Goal: Transaction & Acquisition: Purchase product/service

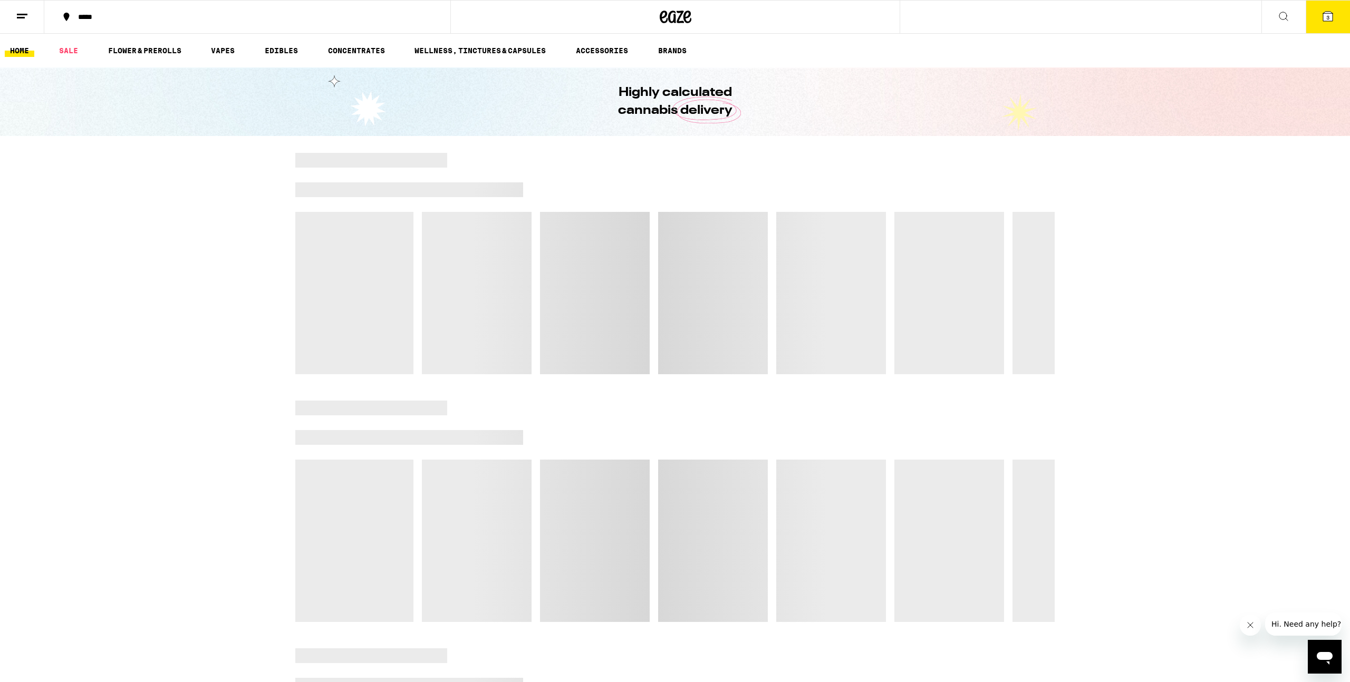
click at [1330, 22] on icon at bounding box center [1327, 16] width 13 height 13
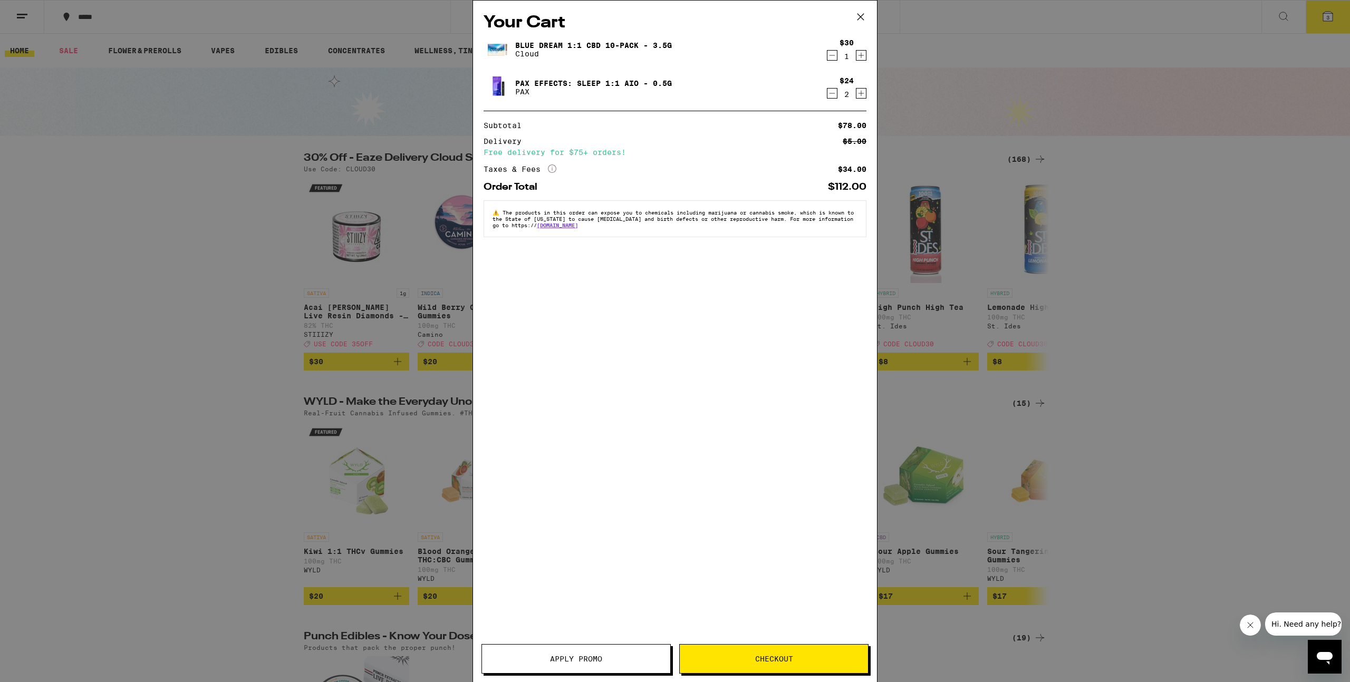
click at [833, 56] on icon "Decrement" at bounding box center [831, 55] width 9 height 13
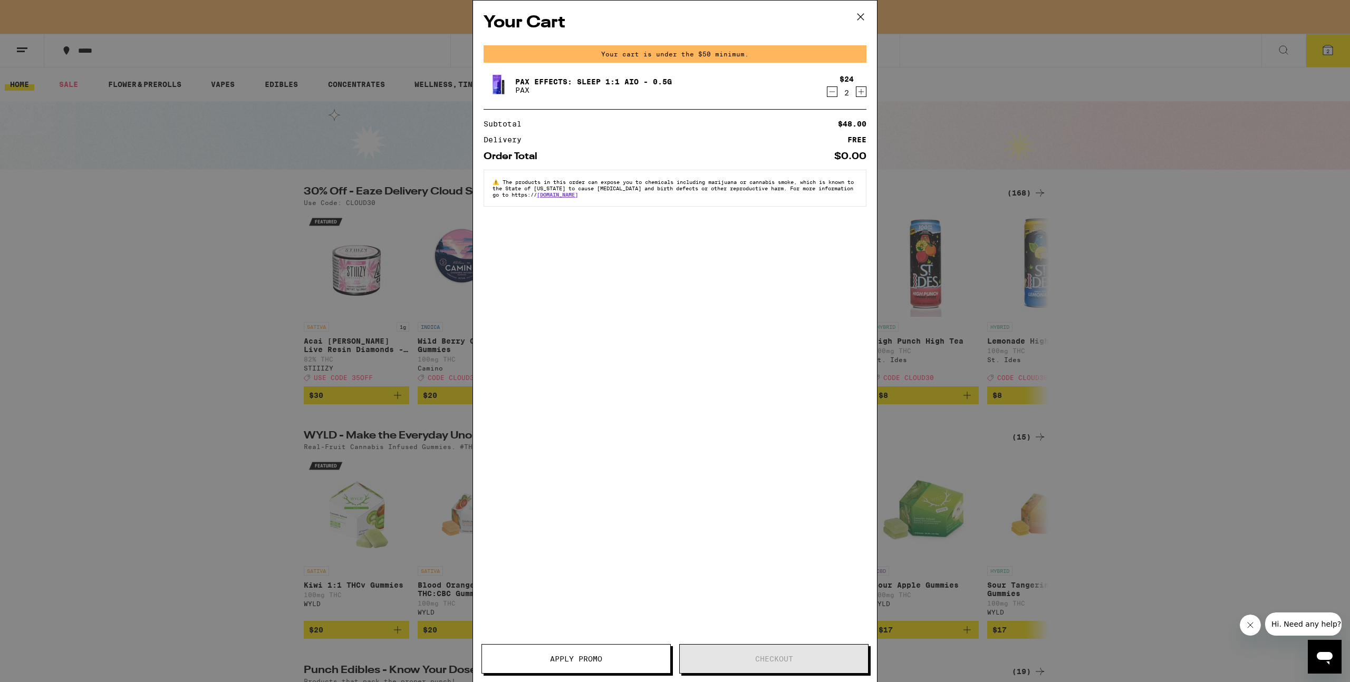
drag, startPoint x: 1109, startPoint y: 306, endPoint x: 1097, endPoint y: 294, distance: 16.8
click at [1109, 306] on div "Your Cart Your cart is under the $50 minimum. Pax Effects: Sleep 1:1 AIO - 0.5g…" at bounding box center [675, 341] width 1350 height 682
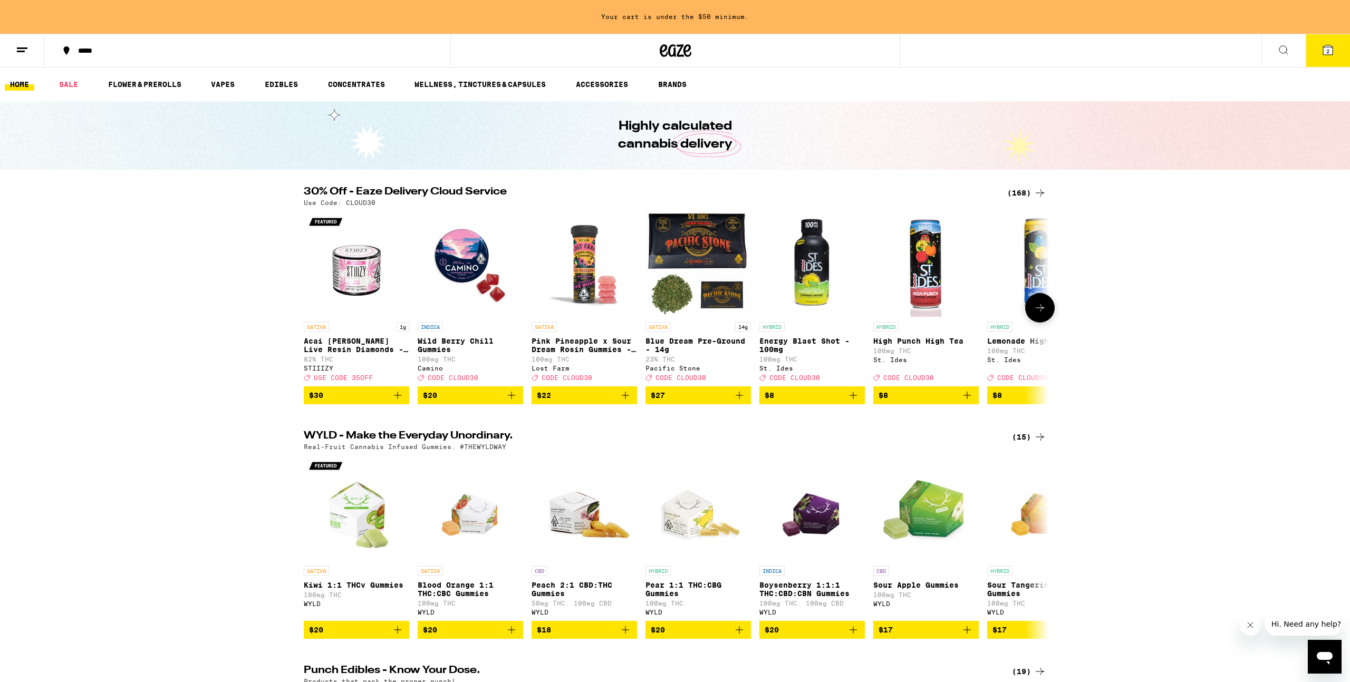
scroll to position [0, 2]
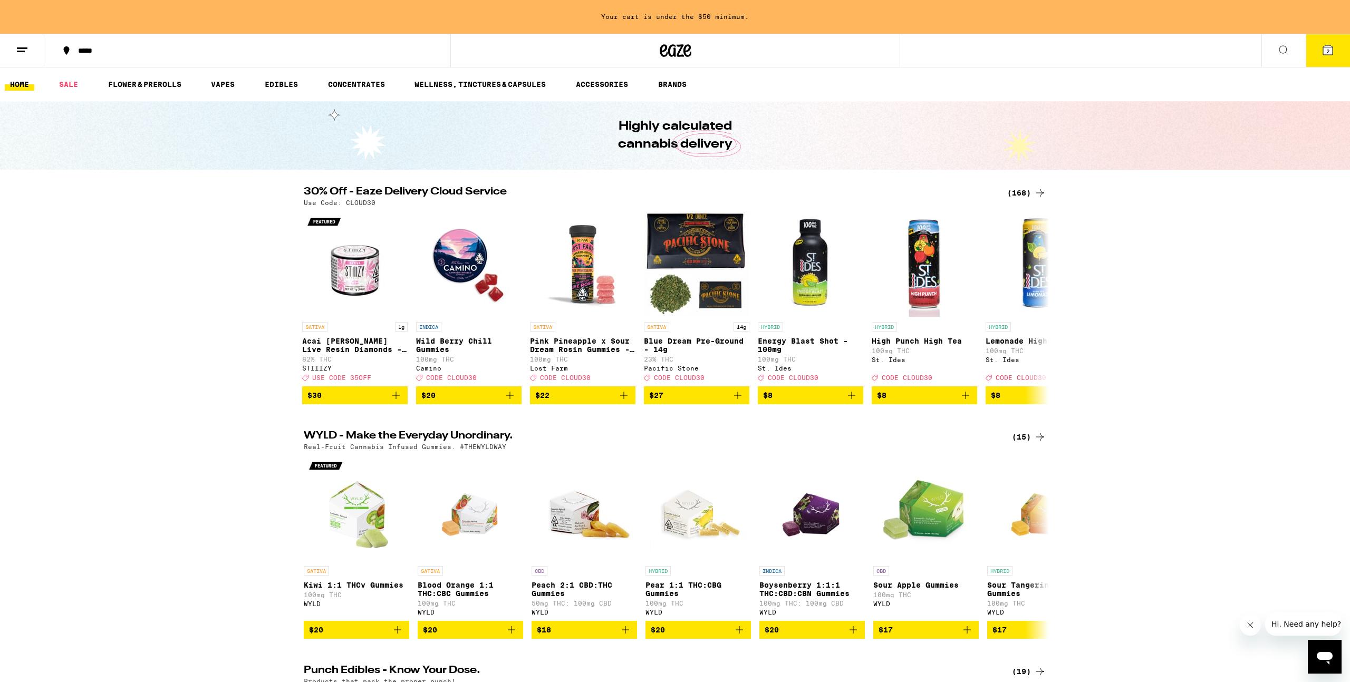
click at [1318, 49] on button "2" at bounding box center [1327, 50] width 44 height 33
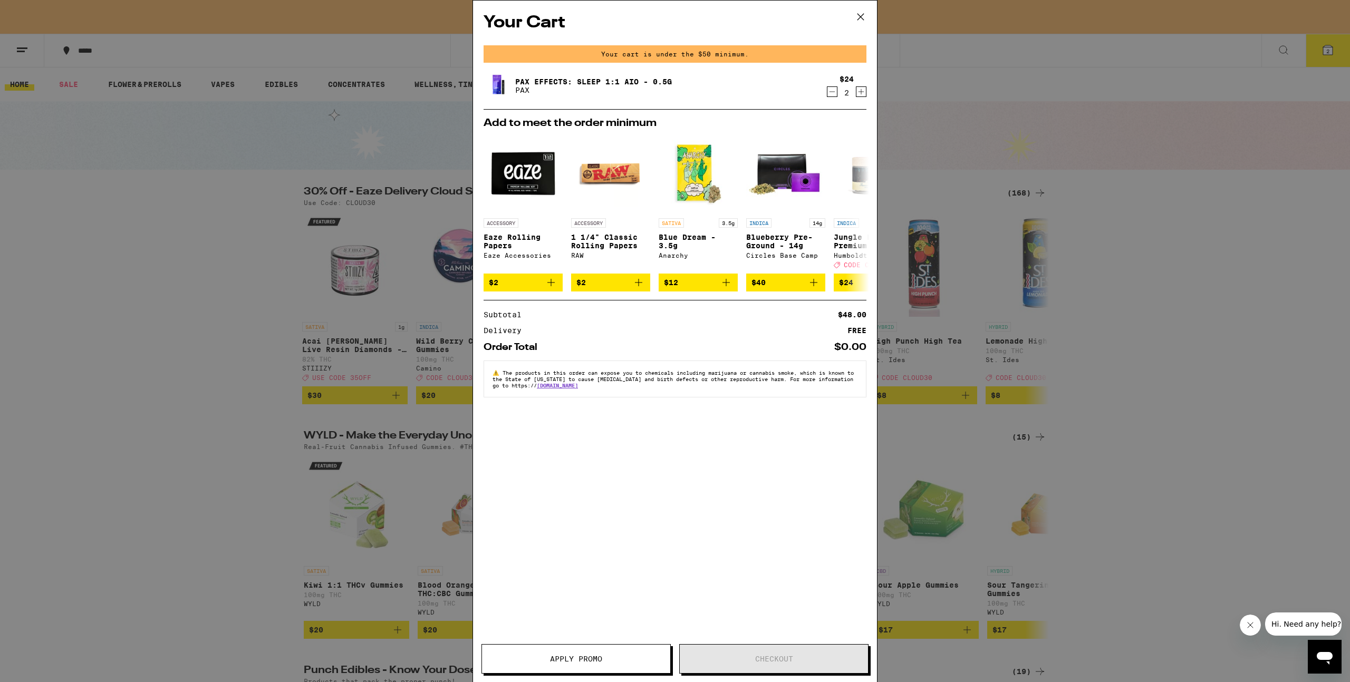
click at [829, 95] on icon "Decrement" at bounding box center [831, 91] width 9 height 13
drag, startPoint x: 1147, startPoint y: 161, endPoint x: 1137, endPoint y: 158, distance: 10.4
click at [1147, 161] on div "Your Cart Your cart is under the $50 minimum. Pax Effects: Sleep 1:1 AIO - 0.5g…" at bounding box center [675, 341] width 1350 height 682
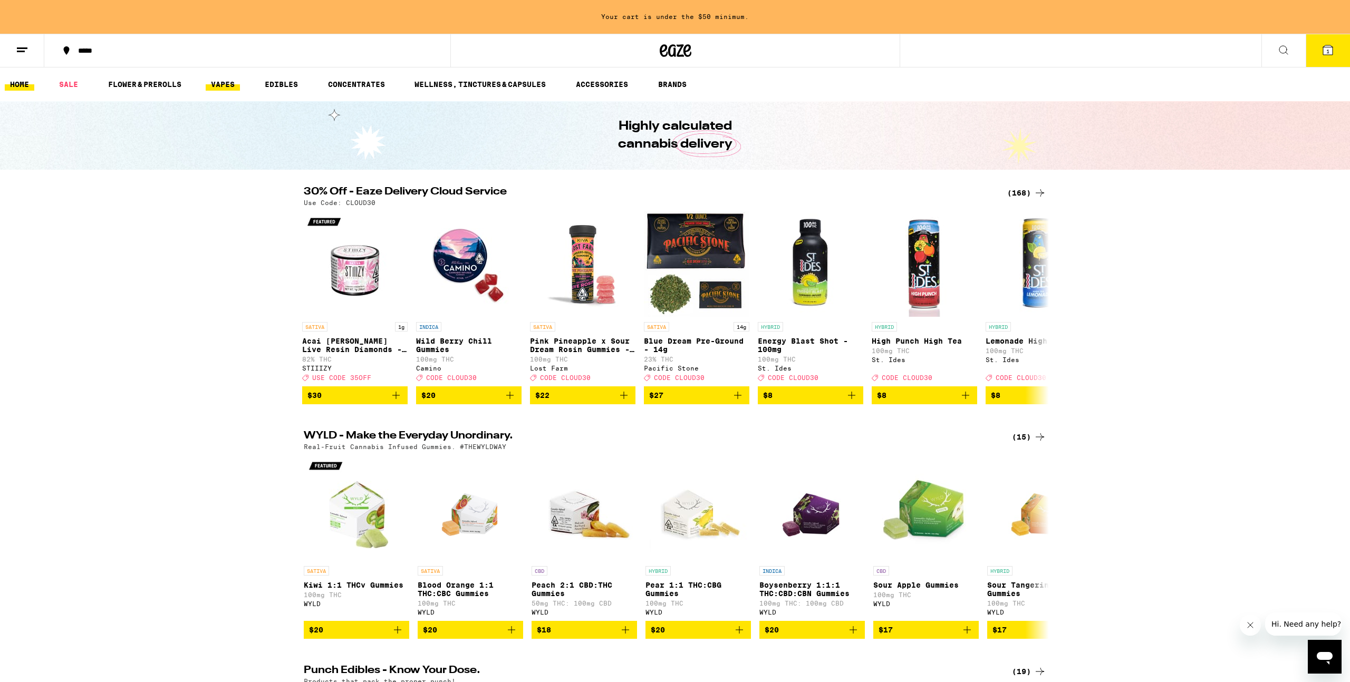
click at [224, 83] on link "VAPES" at bounding box center [223, 84] width 34 height 13
click at [226, 84] on link "VAPES" at bounding box center [223, 84] width 34 height 13
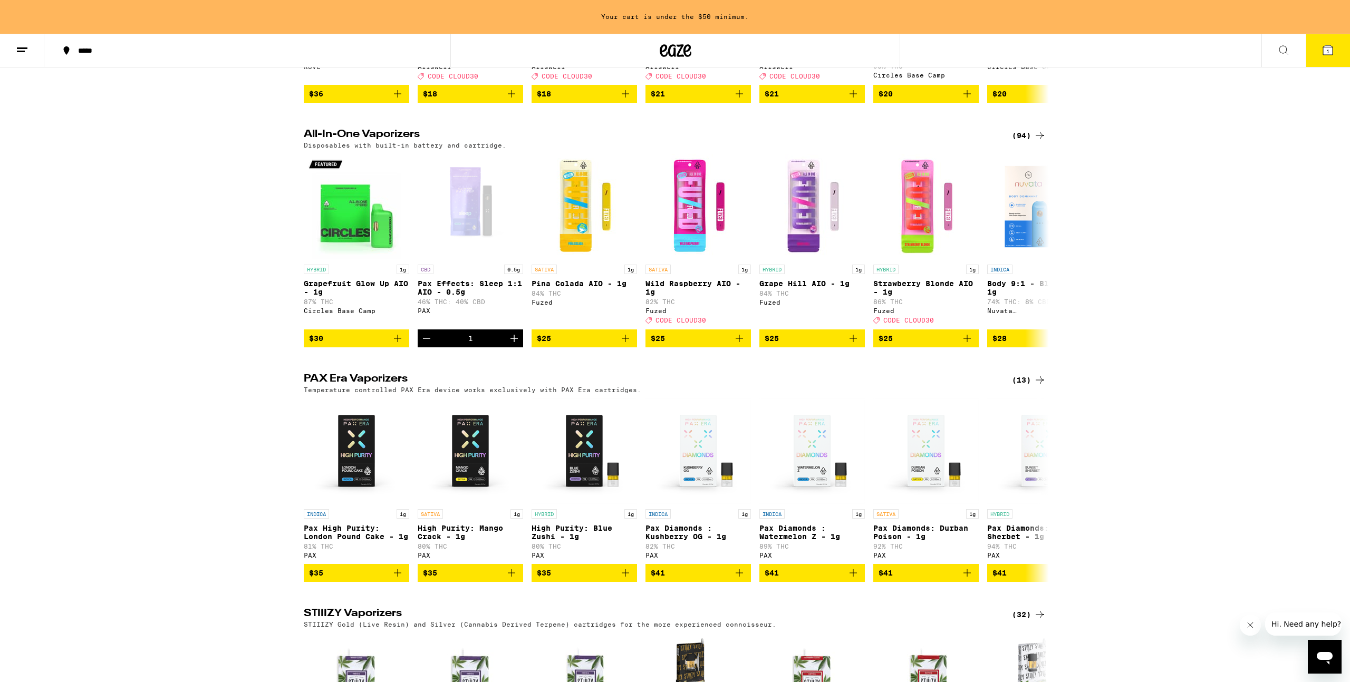
scroll to position [476, 0]
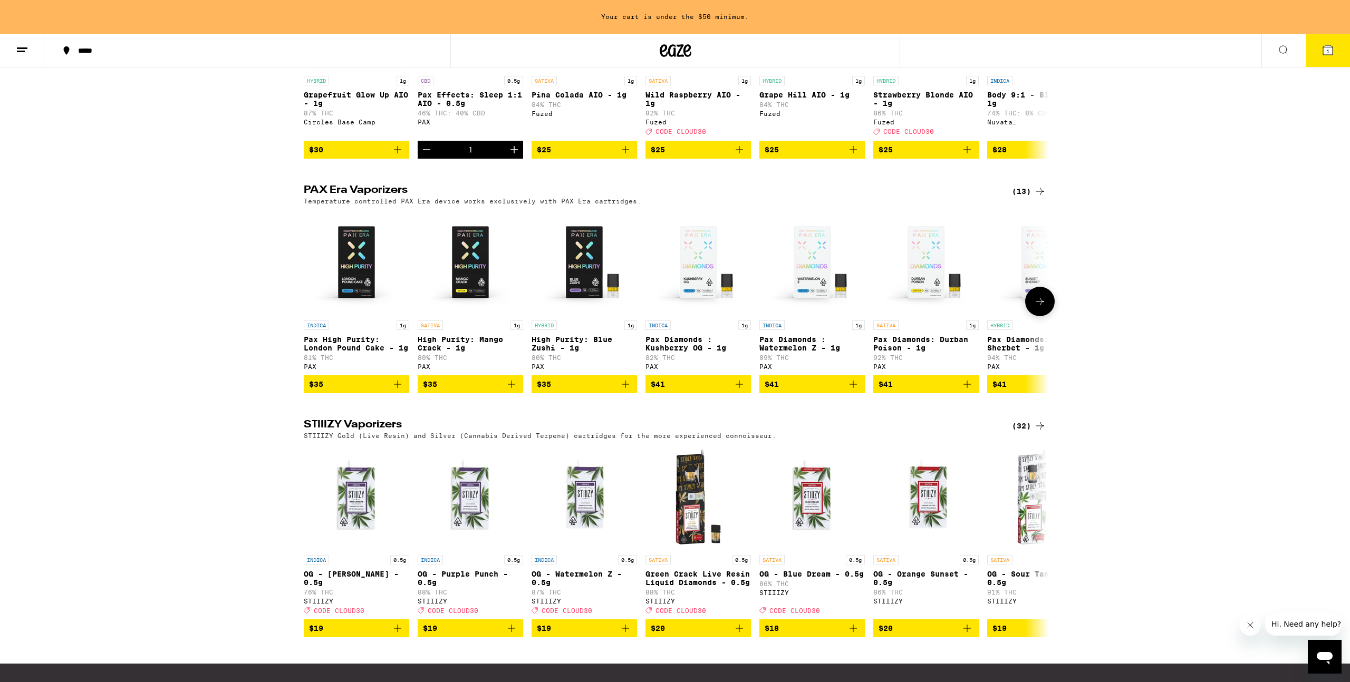
click at [1042, 308] on icon at bounding box center [1039, 301] width 13 height 13
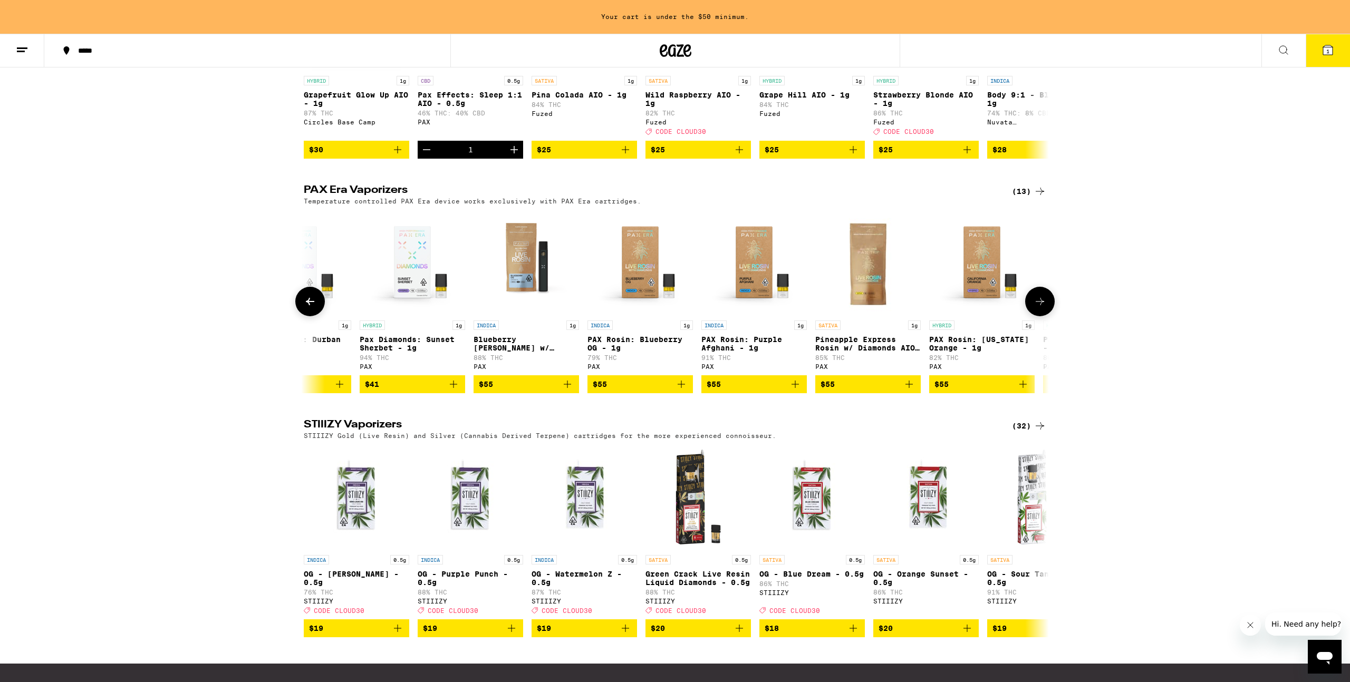
click at [1042, 308] on icon at bounding box center [1039, 301] width 13 height 13
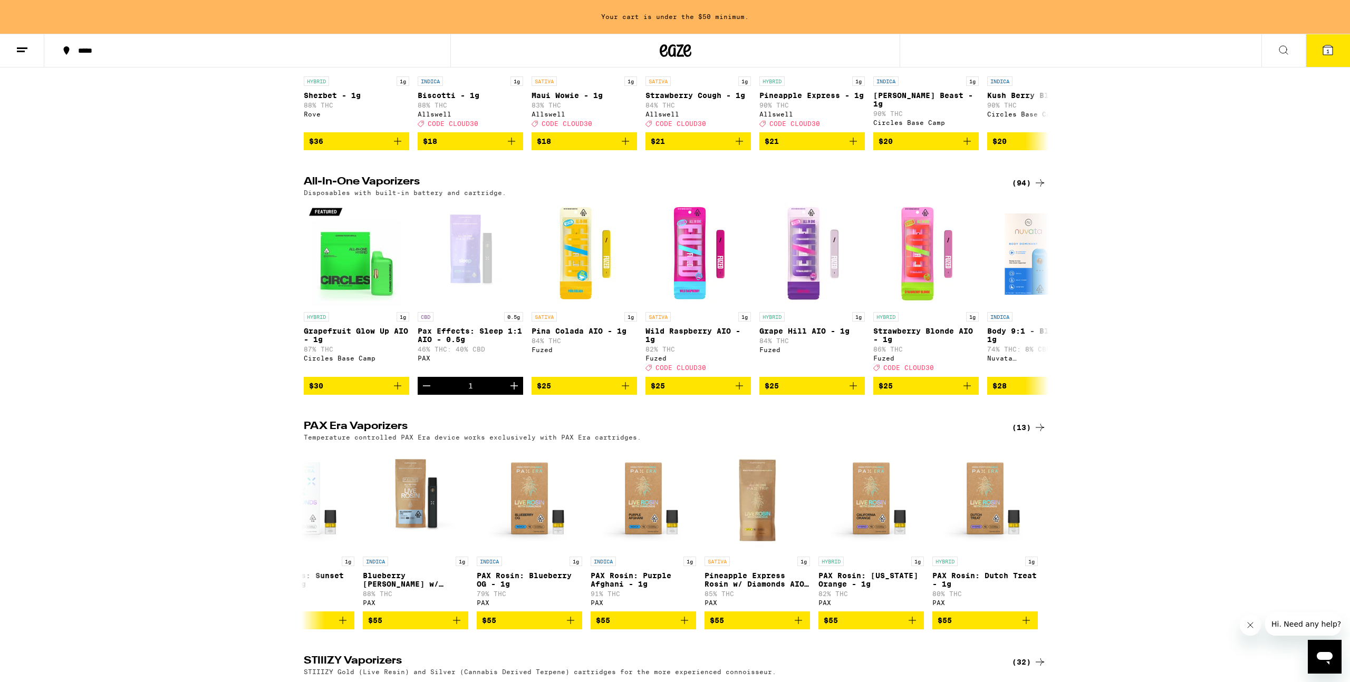
scroll to position [209, 0]
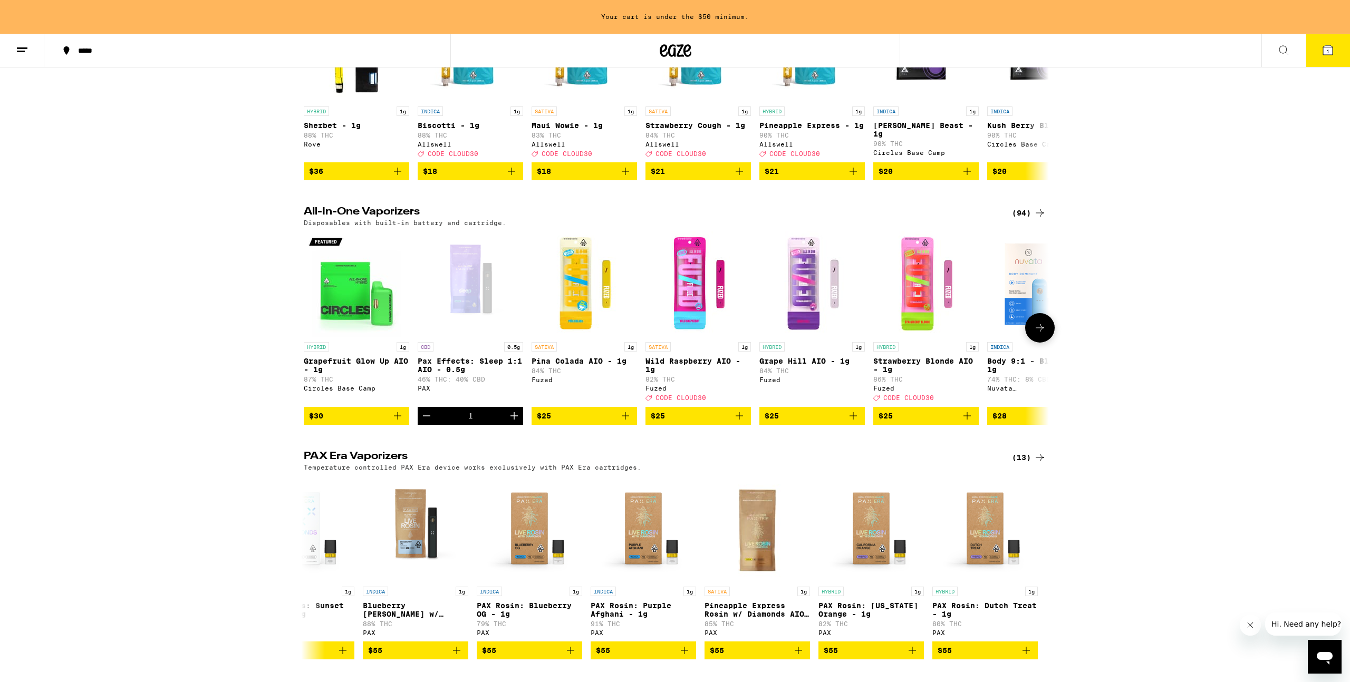
click at [1042, 334] on icon at bounding box center [1039, 328] width 13 height 13
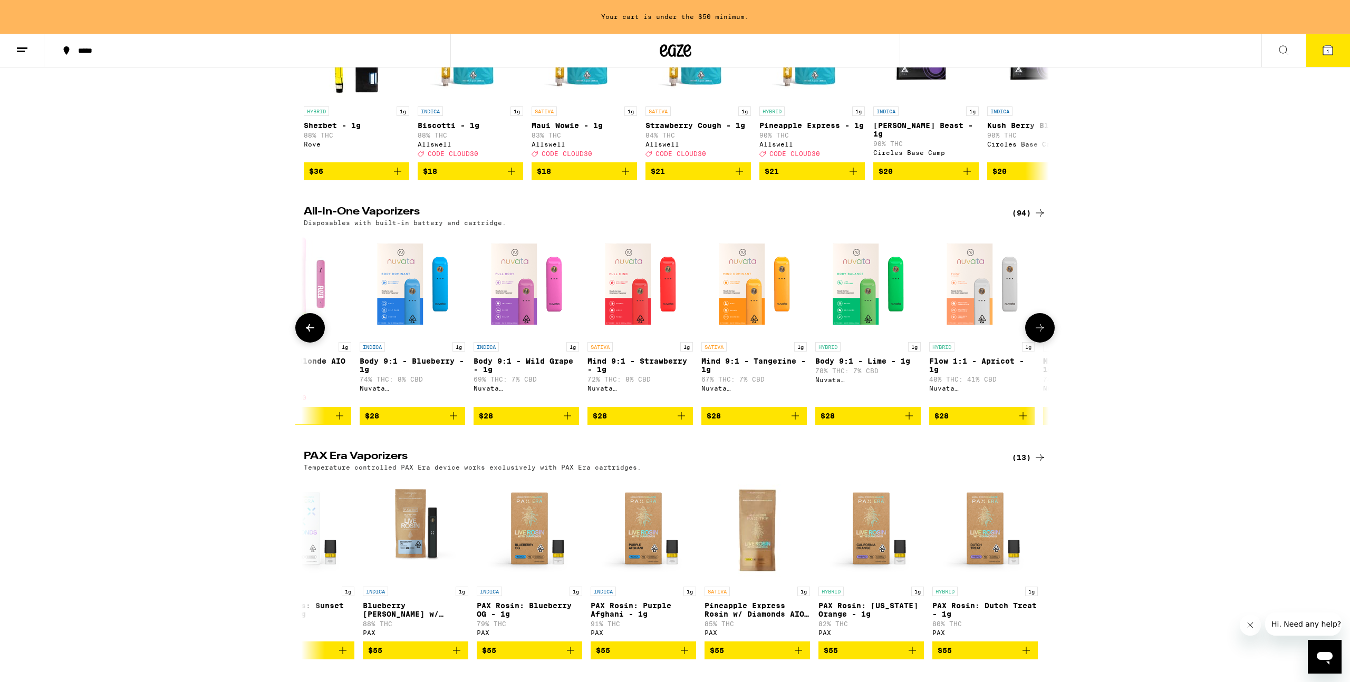
click at [1042, 334] on icon at bounding box center [1039, 328] width 13 height 13
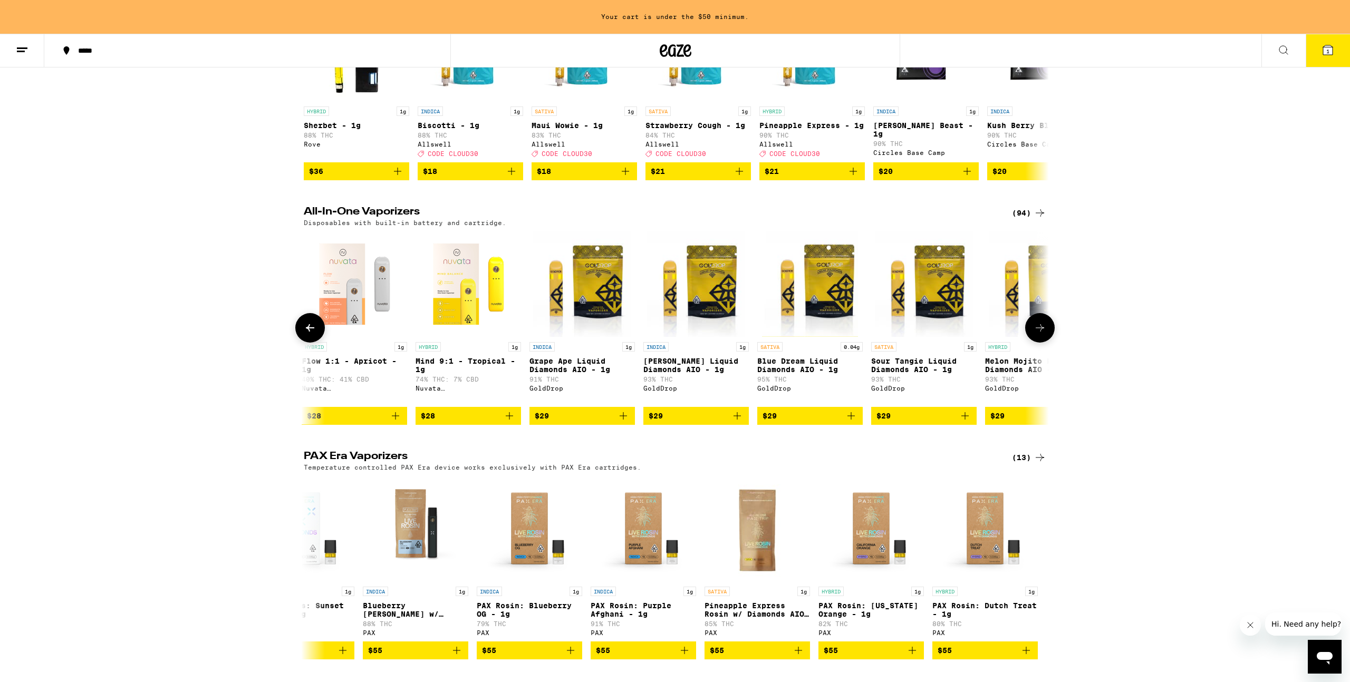
click at [1042, 334] on icon at bounding box center [1039, 328] width 13 height 13
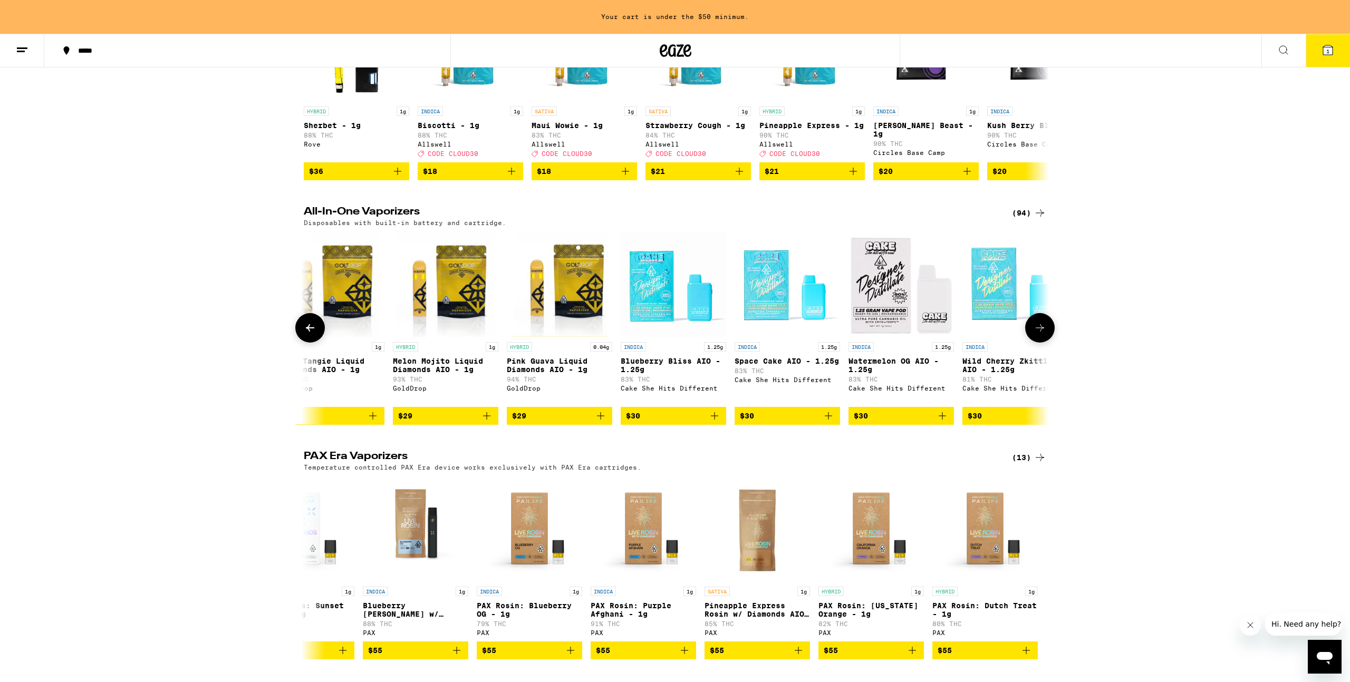
scroll to position [0, 1882]
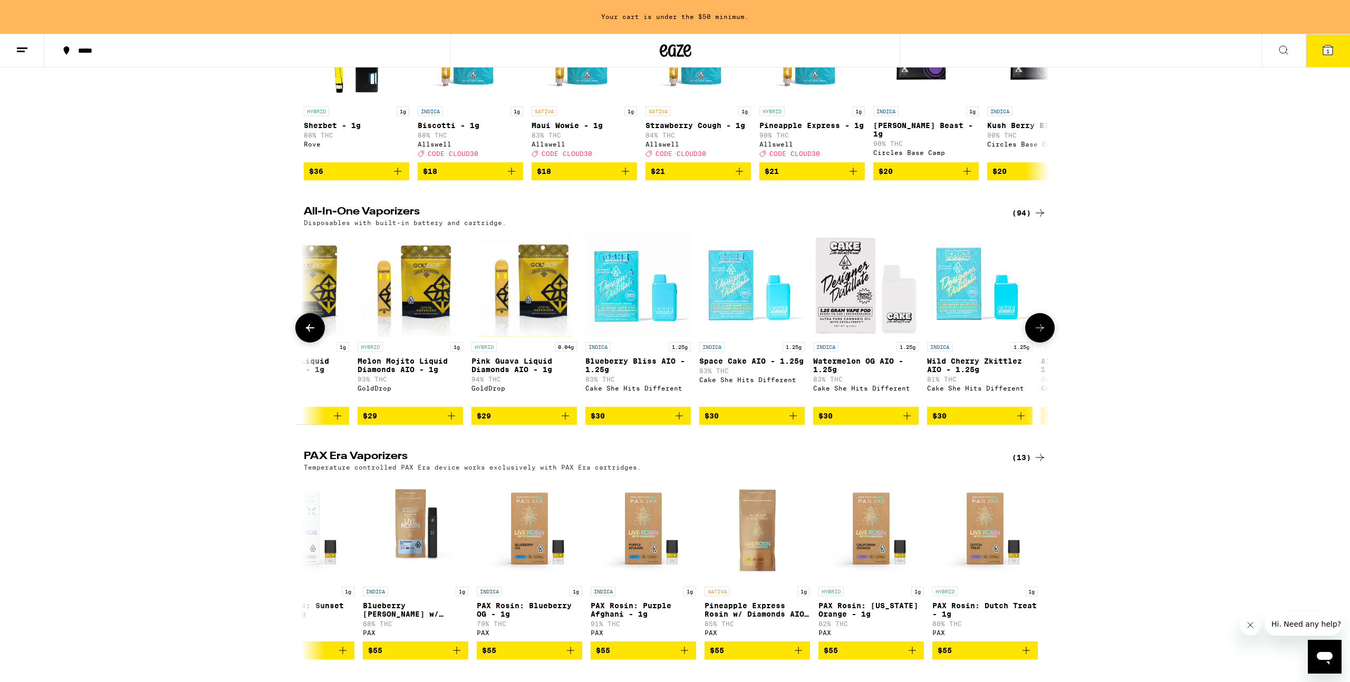
click at [1042, 334] on icon at bounding box center [1039, 328] width 13 height 13
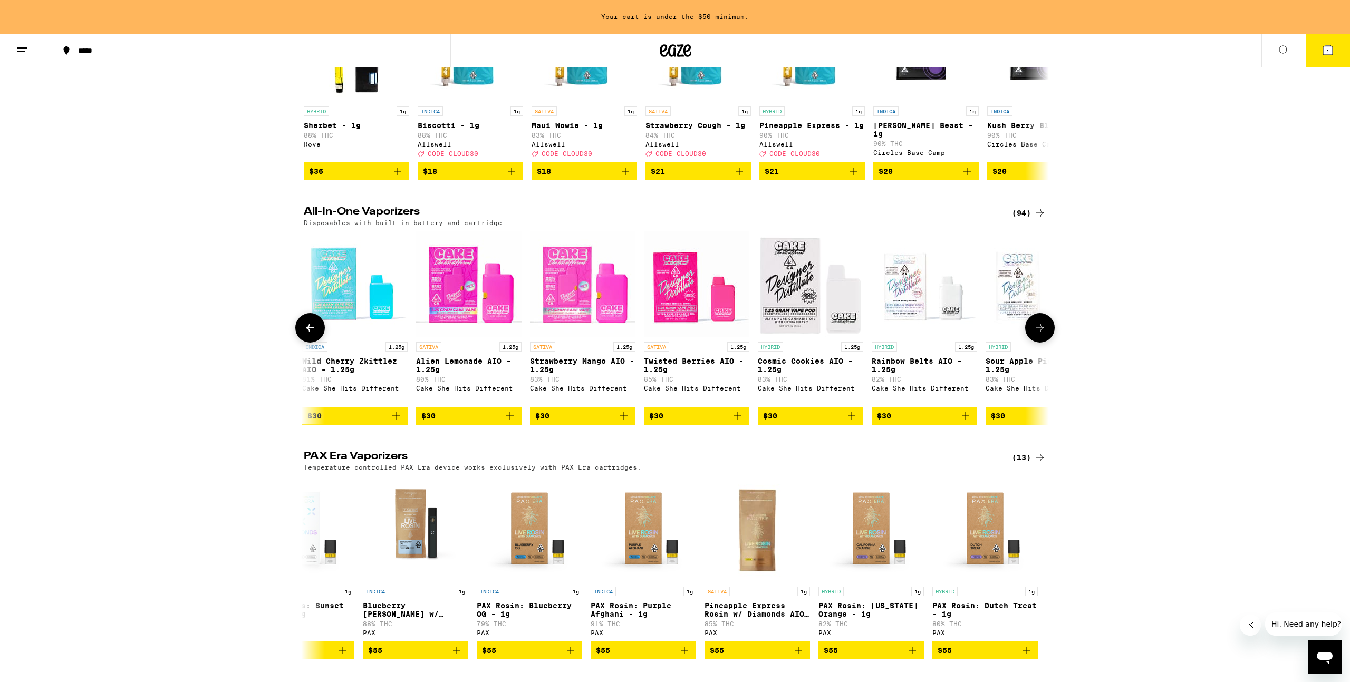
scroll to position [0, 2510]
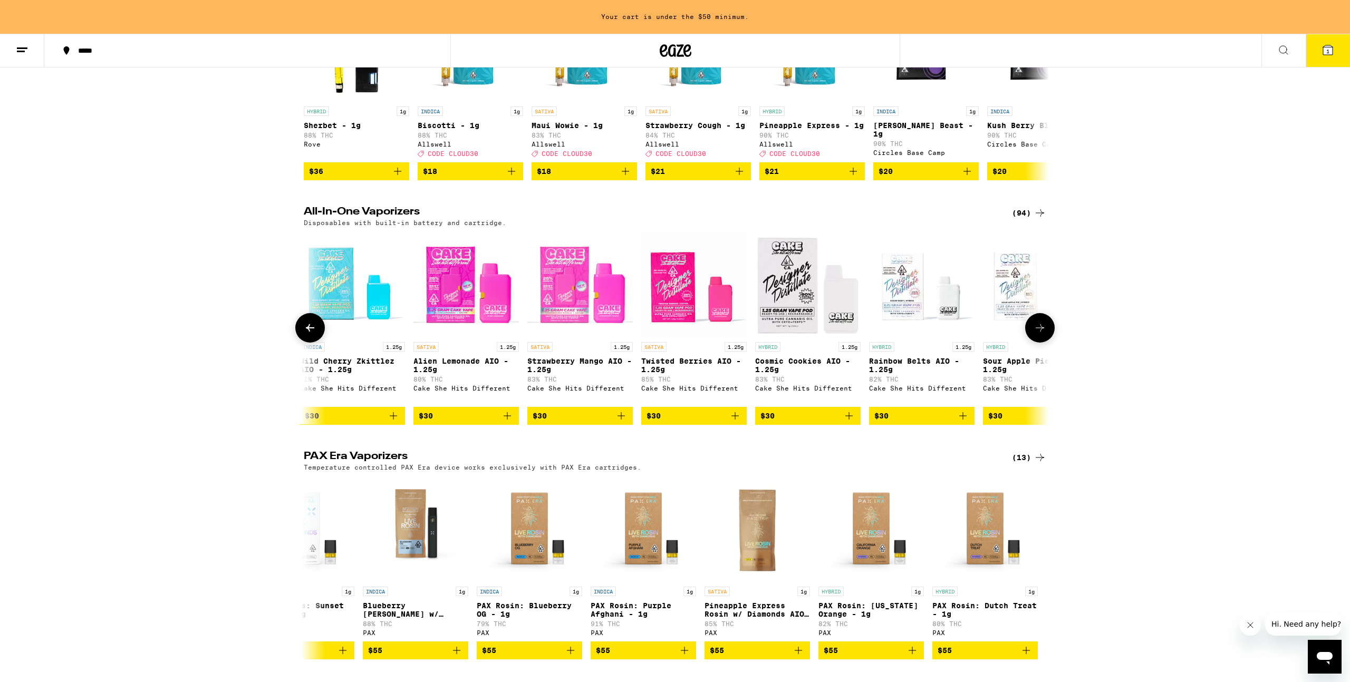
click at [1042, 334] on icon at bounding box center [1039, 328] width 13 height 13
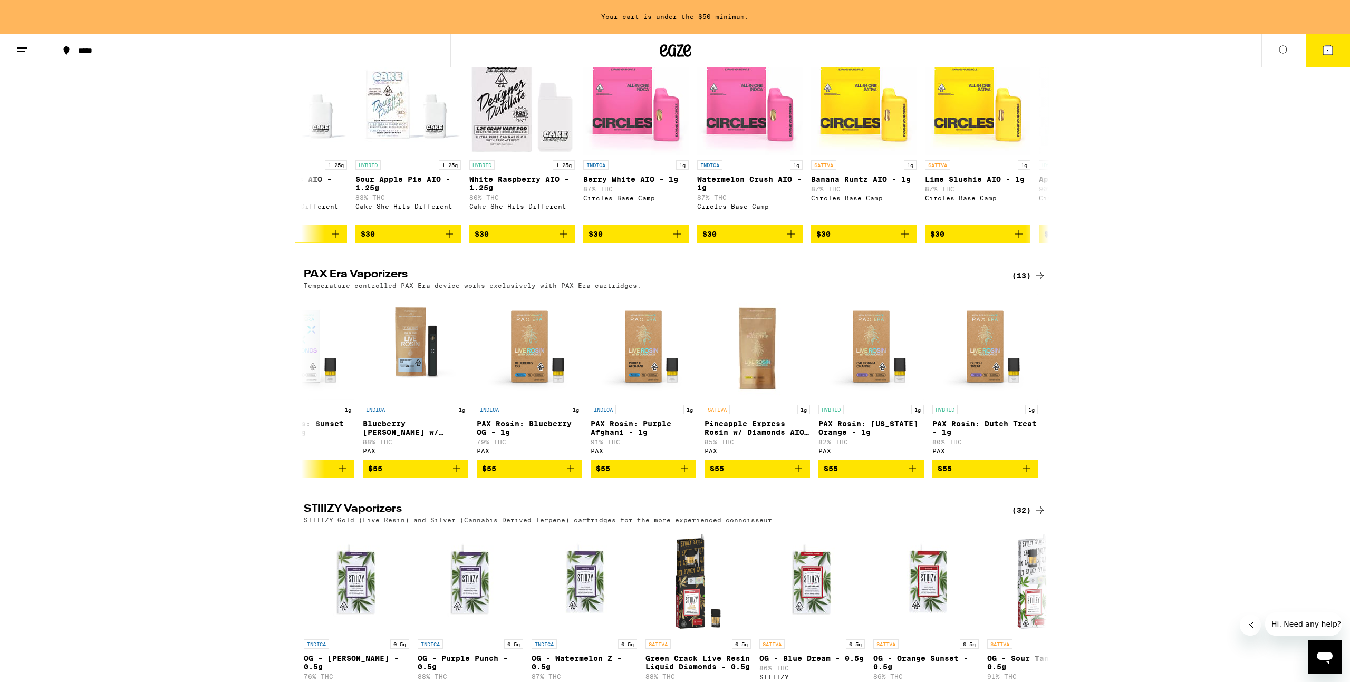
scroll to position [388, 0]
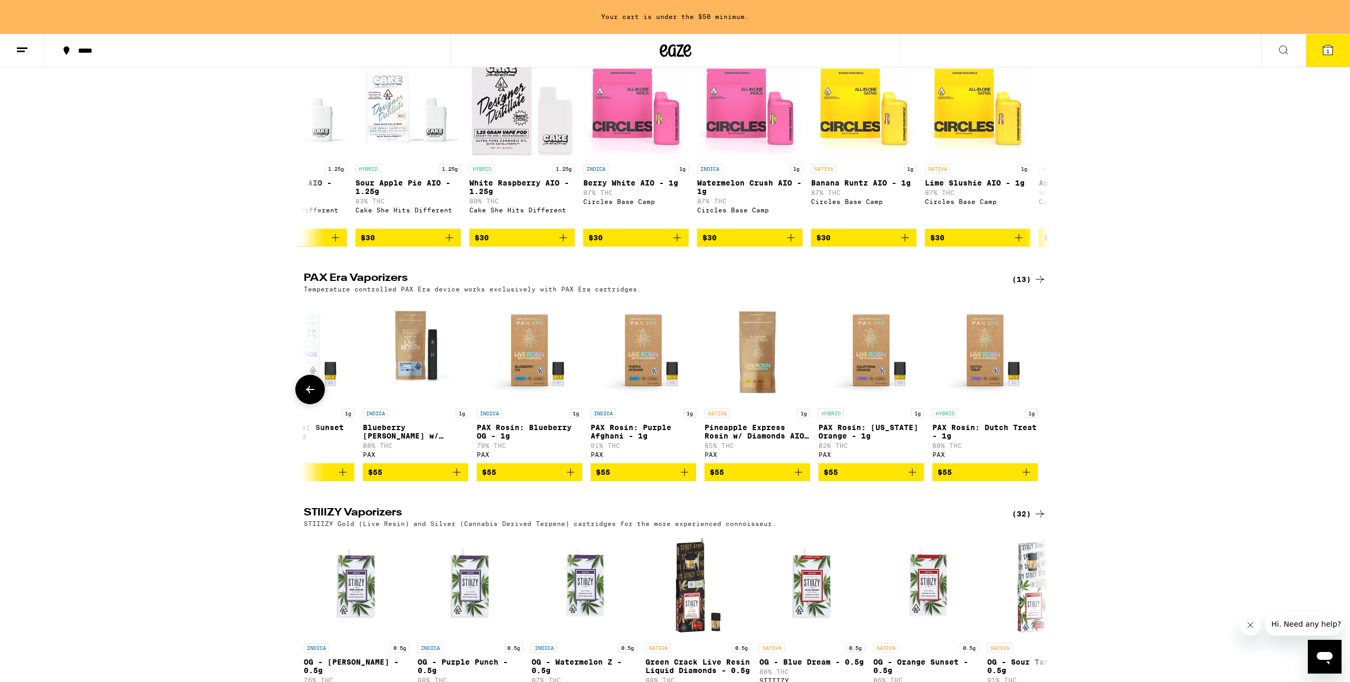
click at [308, 396] on icon at bounding box center [310, 389] width 13 height 13
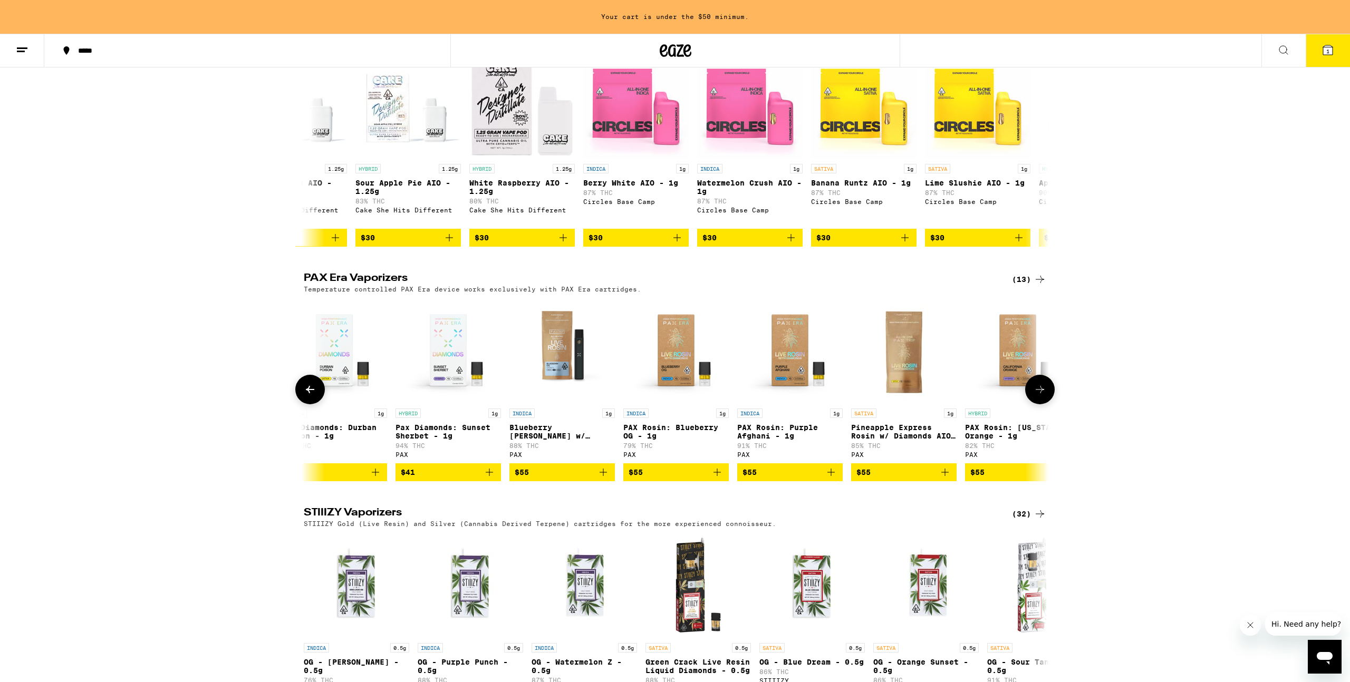
click at [308, 396] on icon at bounding box center [310, 389] width 13 height 13
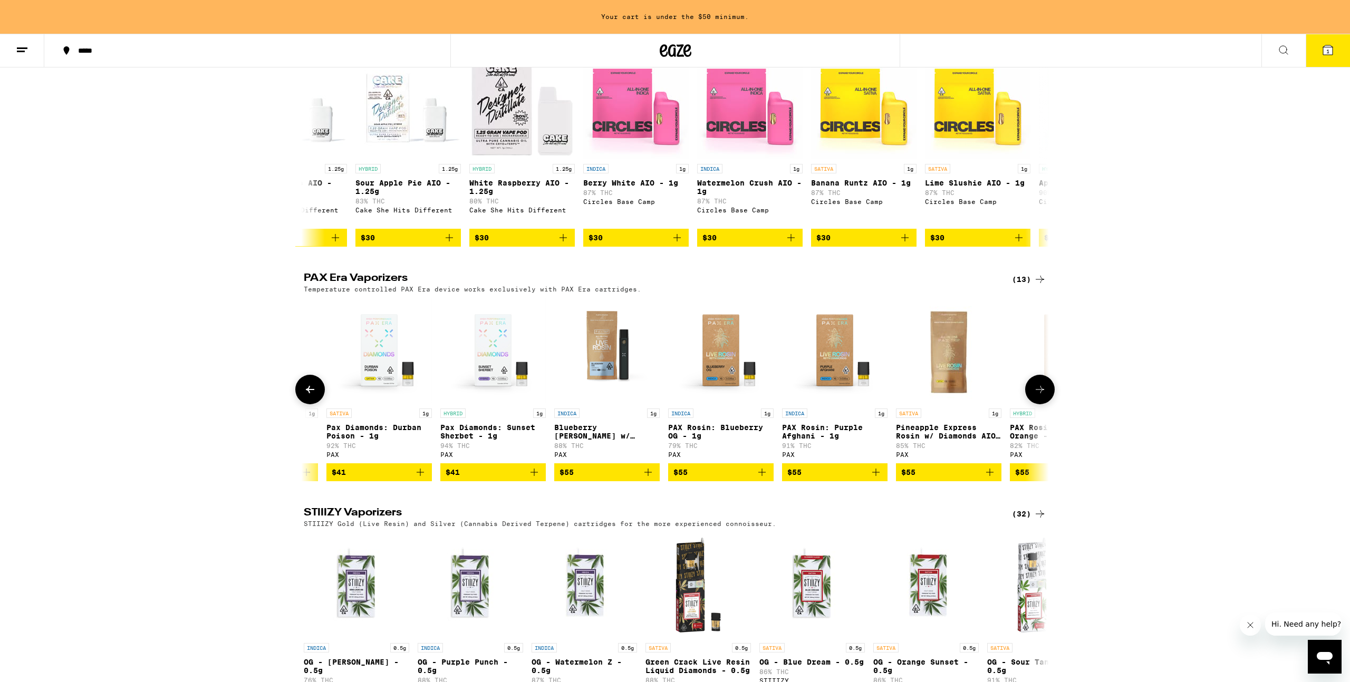
click at [308, 396] on icon at bounding box center [310, 389] width 13 height 13
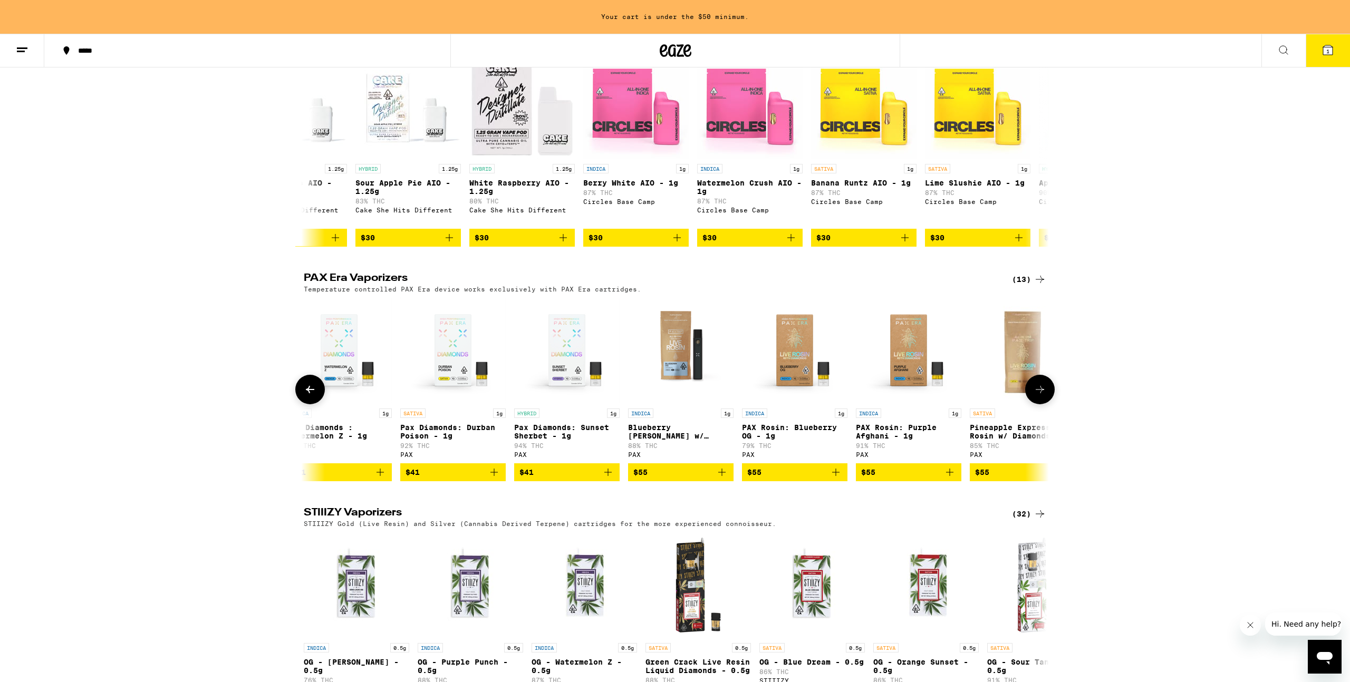
click at [308, 396] on icon at bounding box center [310, 389] width 13 height 13
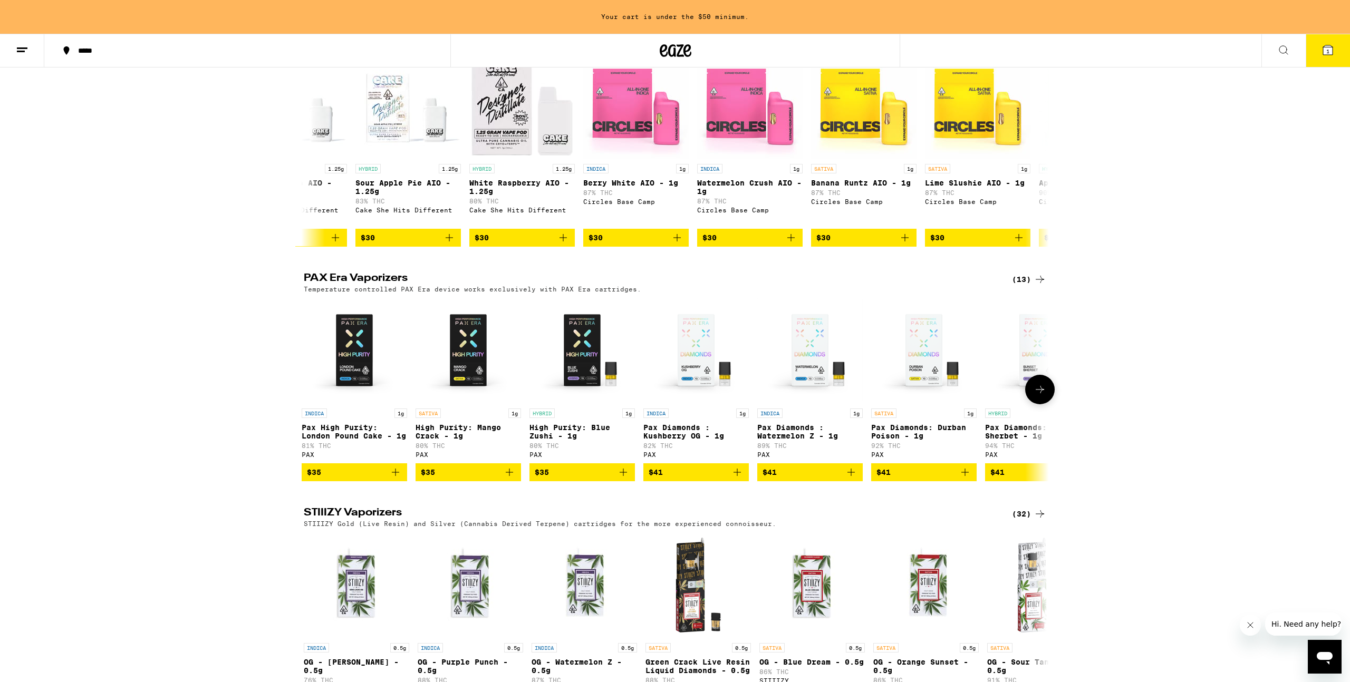
scroll to position [0, 0]
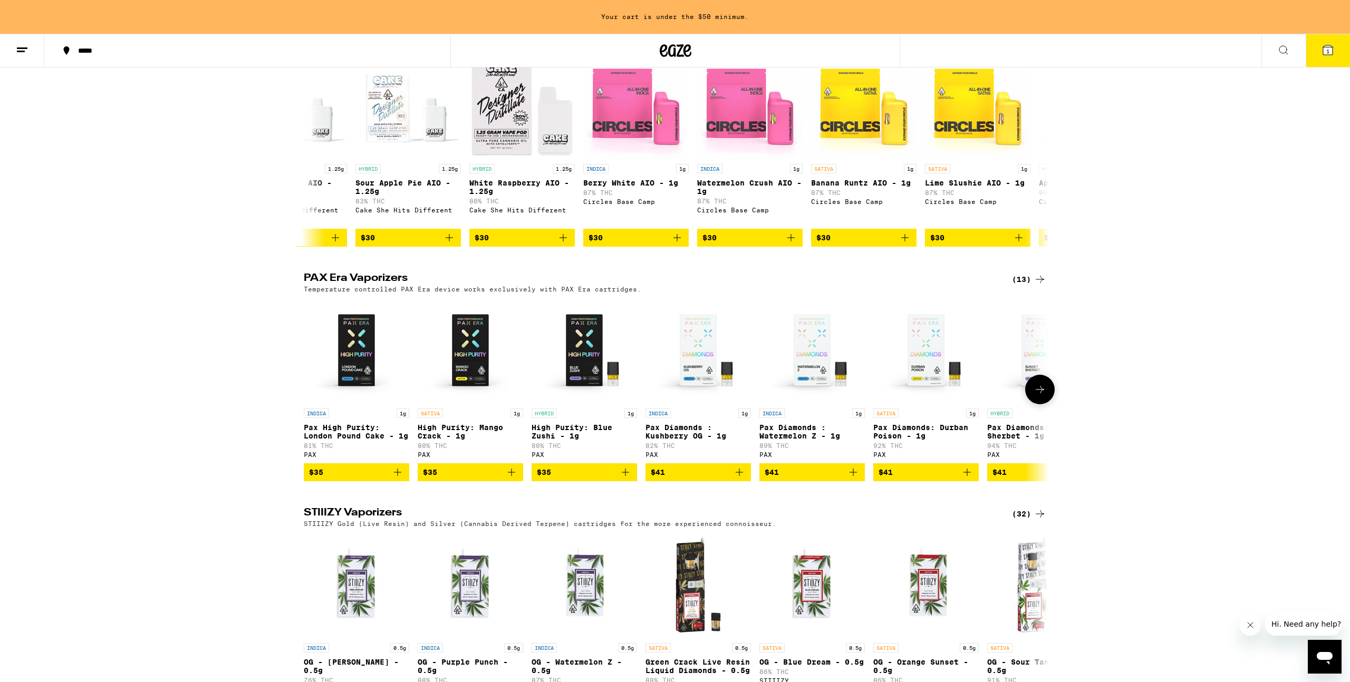
click at [1034, 399] on button at bounding box center [1040, 390] width 30 height 30
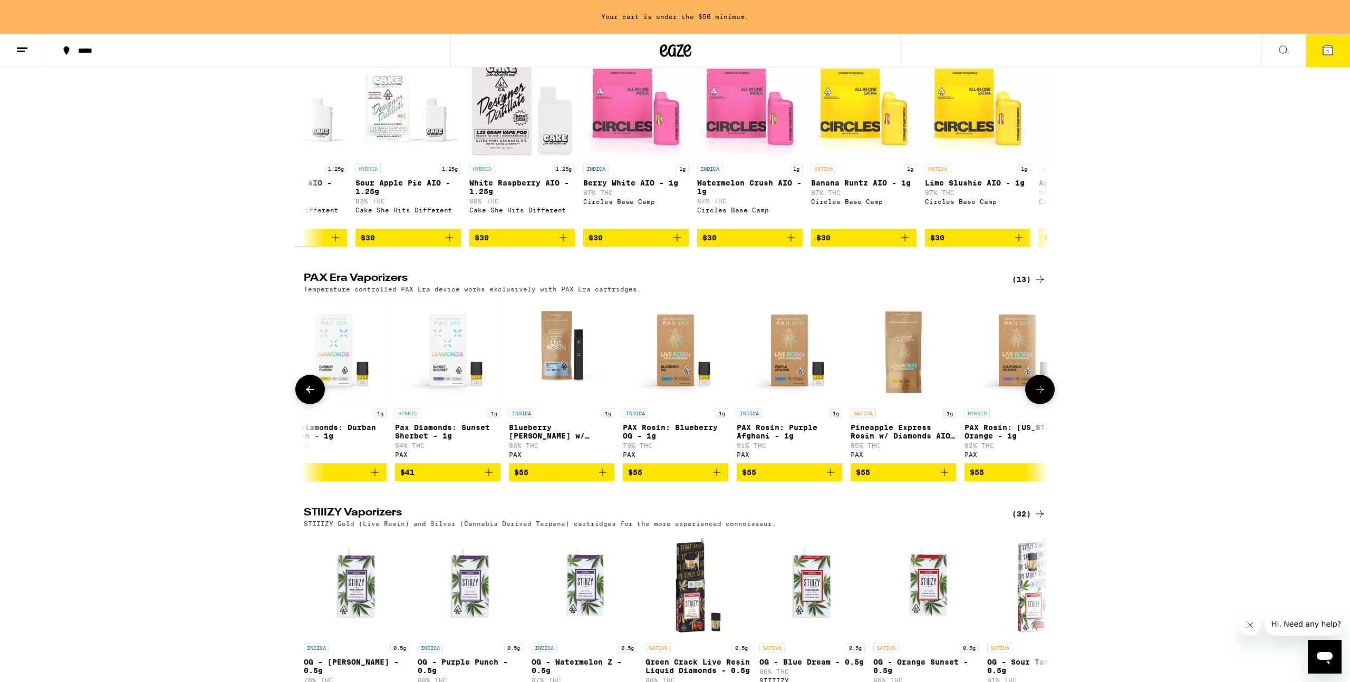
scroll to position [0, 627]
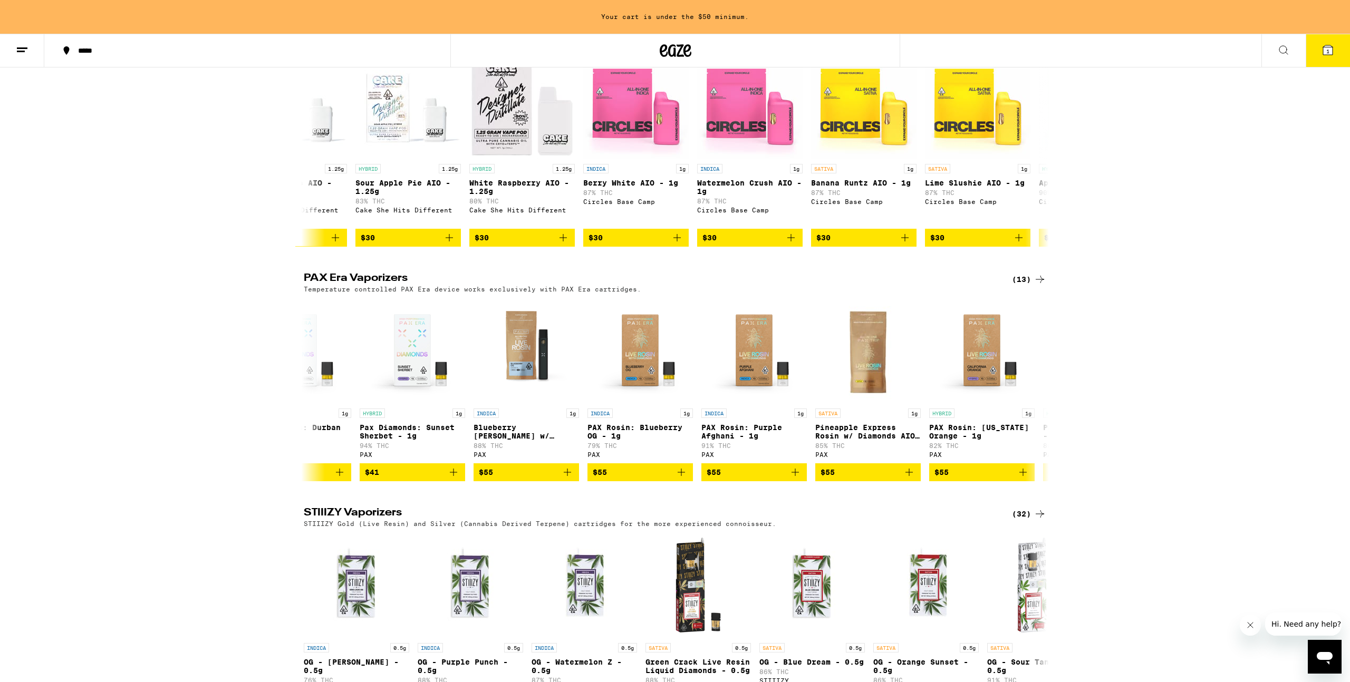
click at [1024, 286] on div "(13)" at bounding box center [1029, 279] width 34 height 13
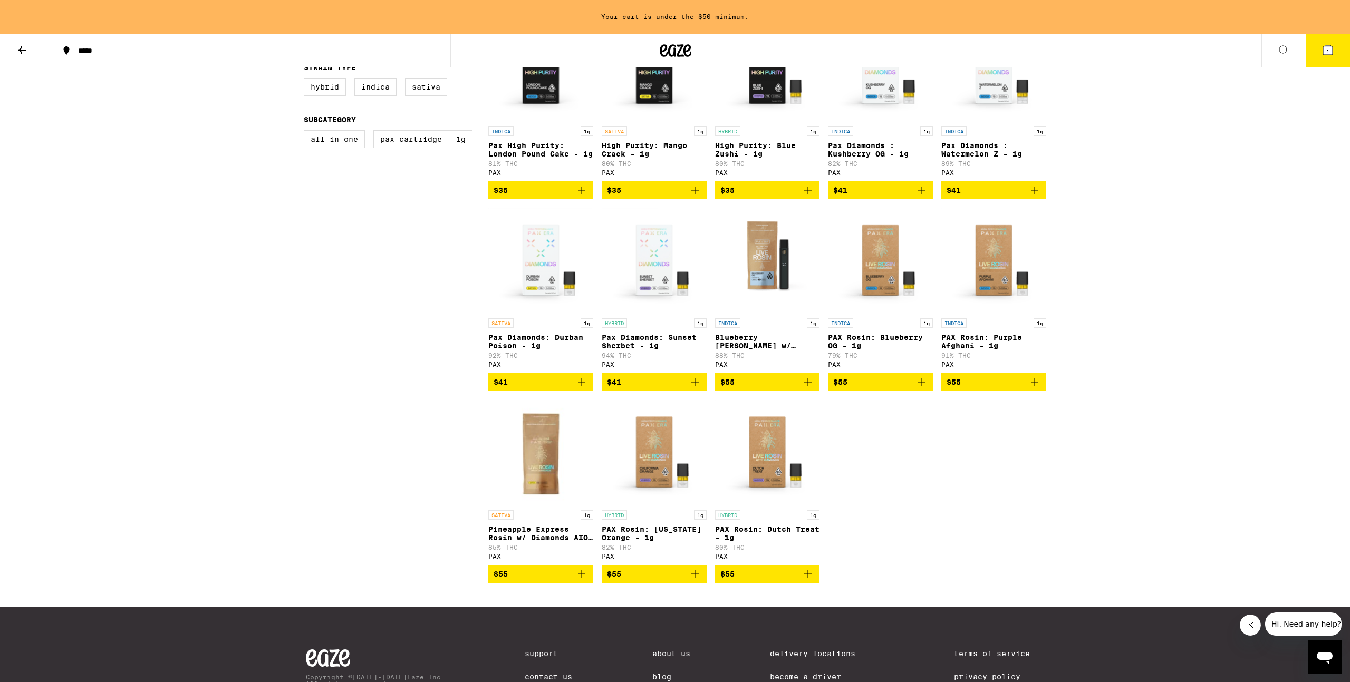
scroll to position [284, 0]
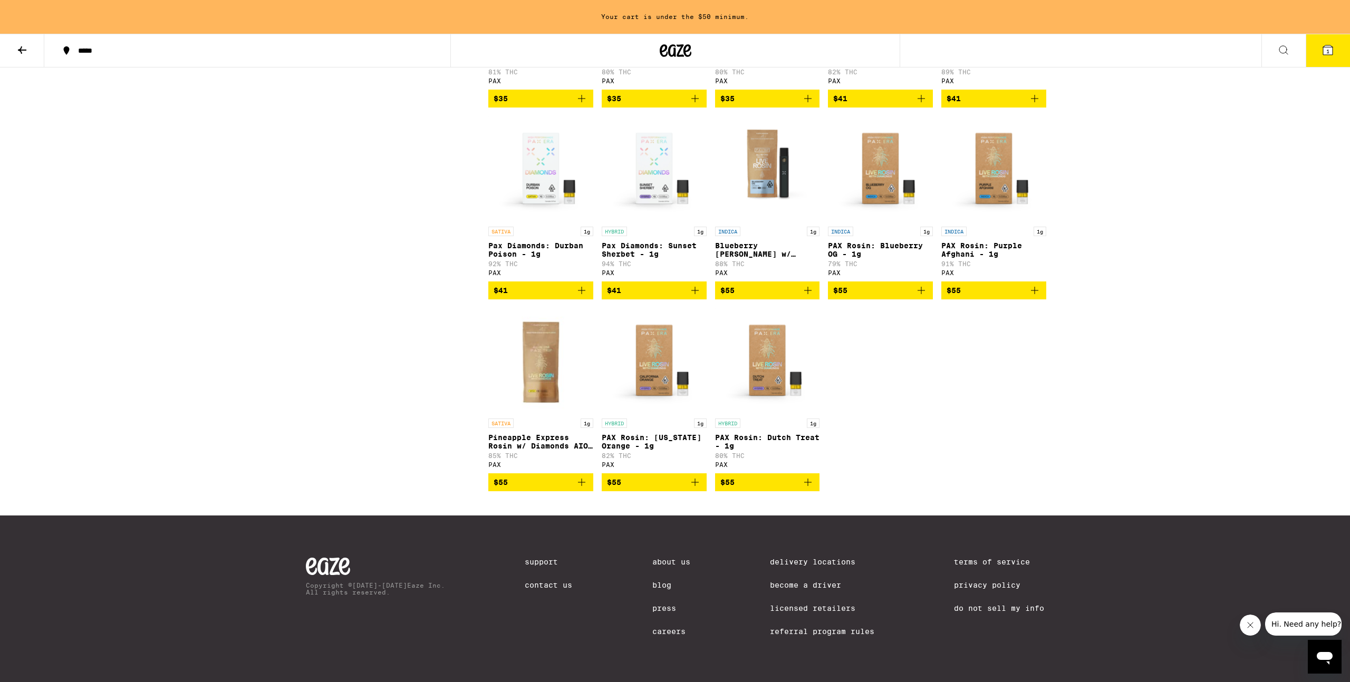
click at [791, 241] on p "Blueberry [PERSON_NAME] w/ Diamonds AIO - 1g" at bounding box center [767, 249] width 105 height 17
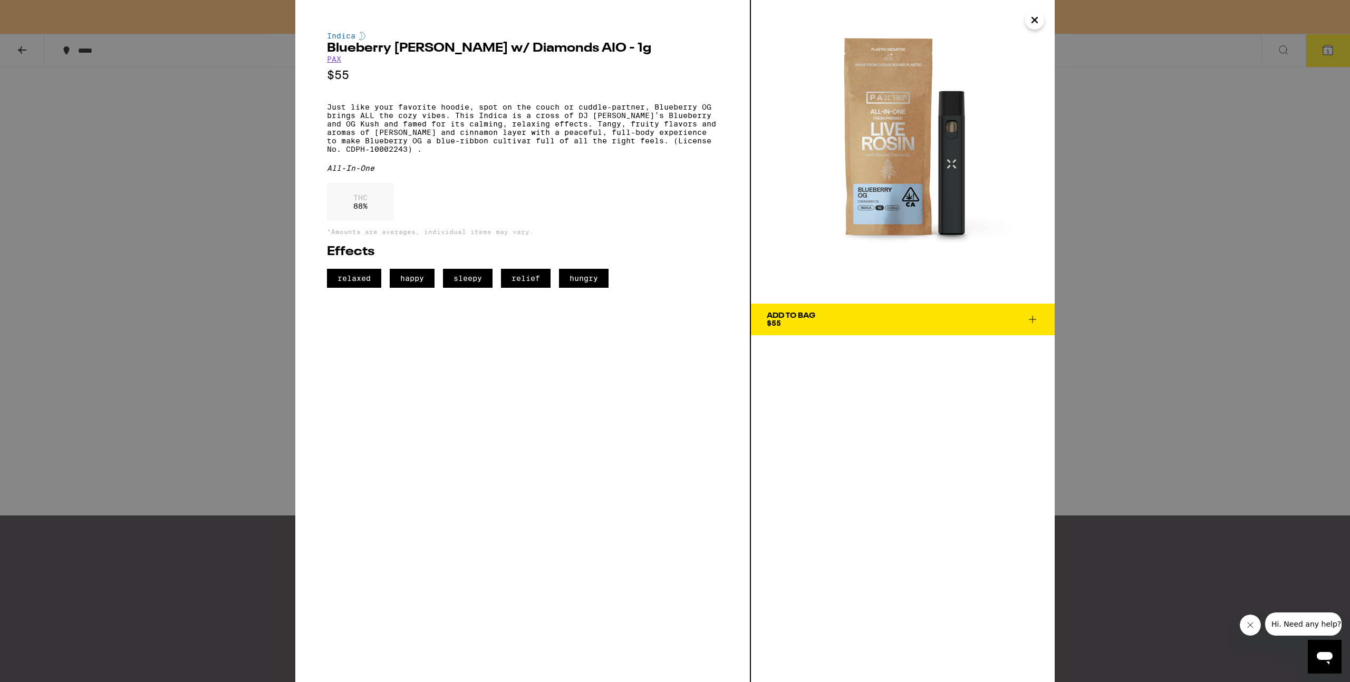
click at [479, 134] on p "Just like your favorite hoodie, spot on the couch or cuddle-partner, Blueberry …" at bounding box center [522, 128] width 391 height 51
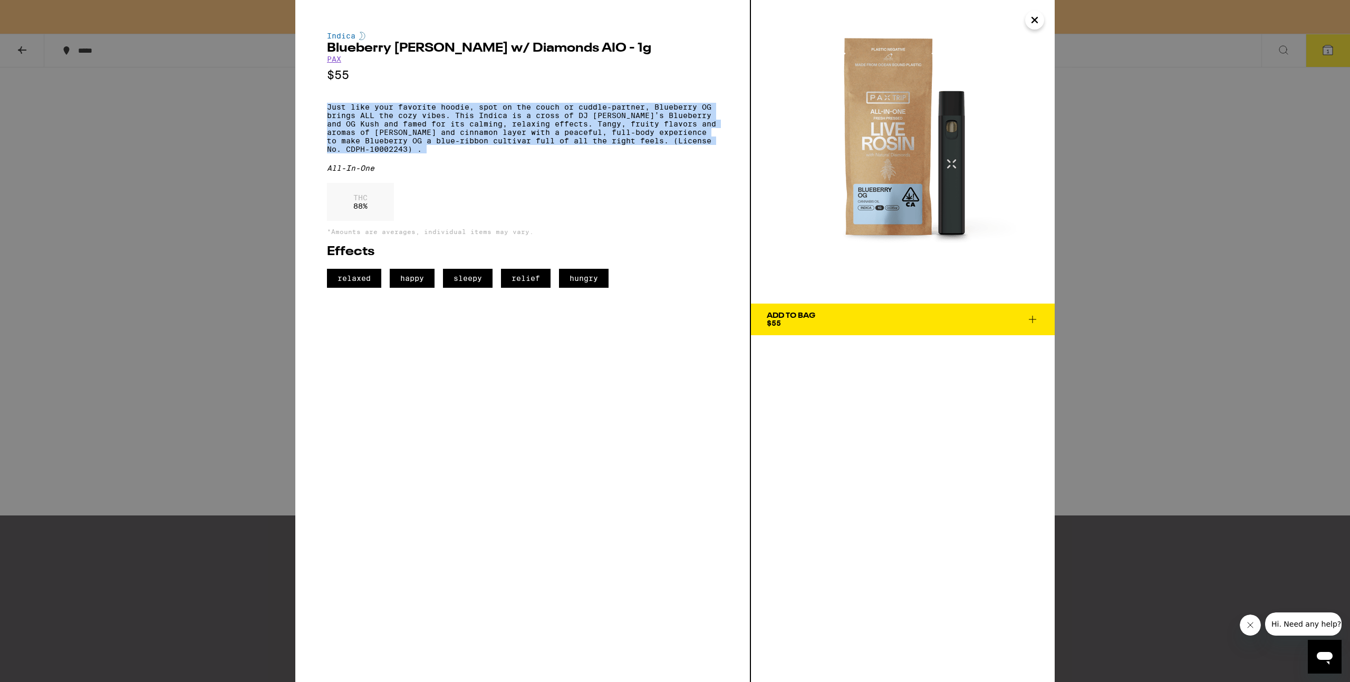
click at [479, 134] on p "Just like your favorite hoodie, spot on the couch or cuddle-partner, Blueberry …" at bounding box center [522, 128] width 391 height 51
click at [534, 141] on p "Just like your favorite hoodie, spot on the couch or cuddle-partner, Blueberry …" at bounding box center [522, 128] width 391 height 51
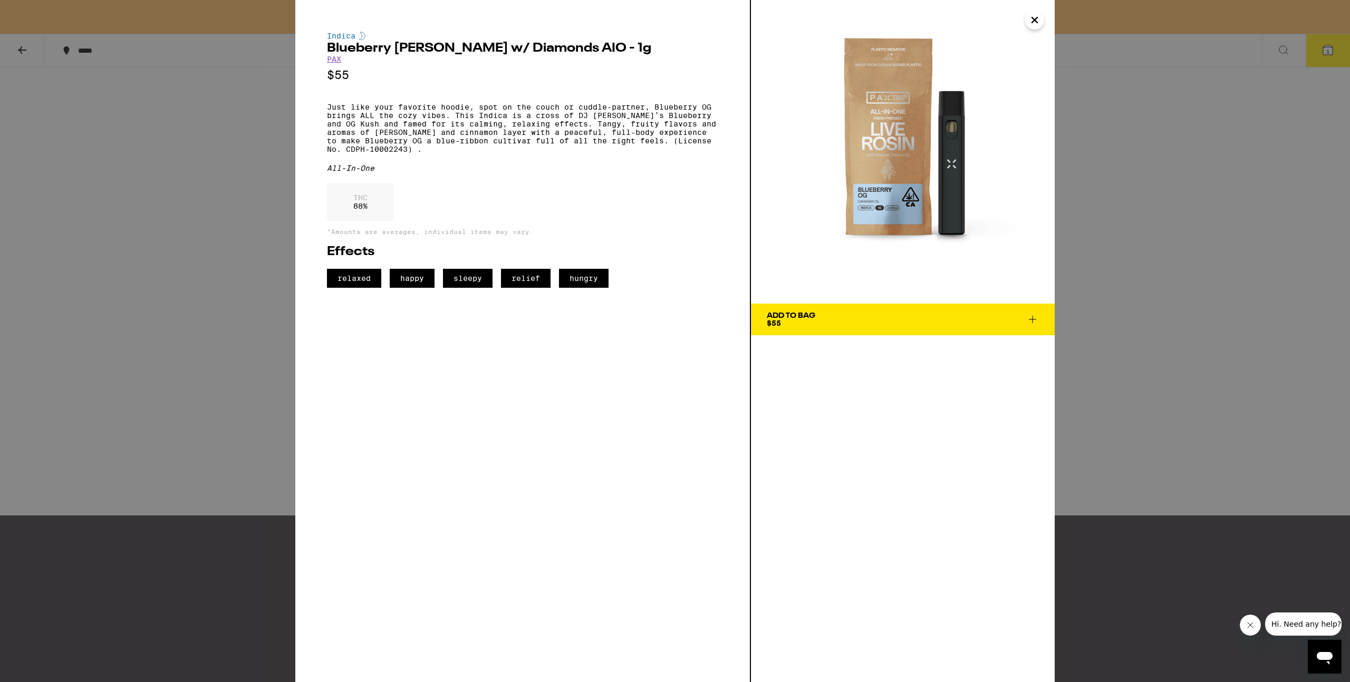
click at [1072, 227] on div "Indica Blueberry [PERSON_NAME] w/ Diamonds AIO - 1g PAX $55 Just like your favo…" at bounding box center [675, 341] width 1350 height 682
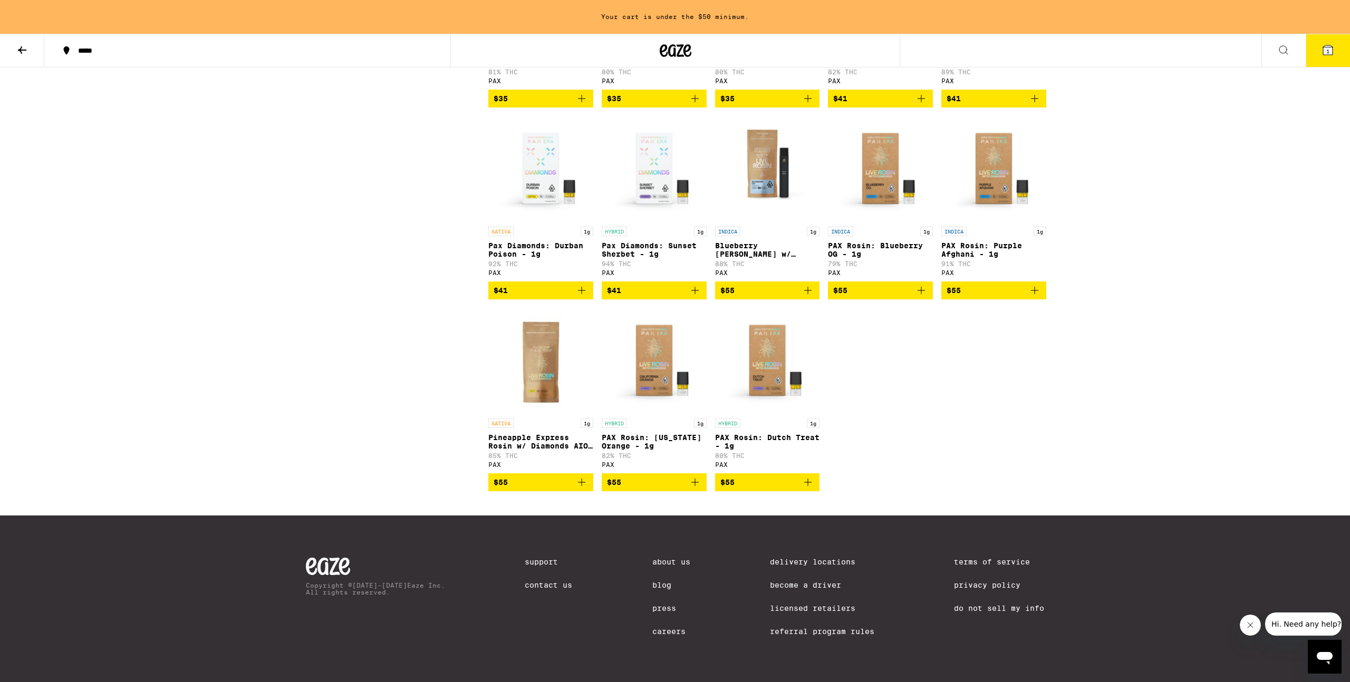
click at [869, 176] on img "Open page for PAX Rosin: Blueberry OG - 1g from PAX" at bounding box center [880, 168] width 105 height 105
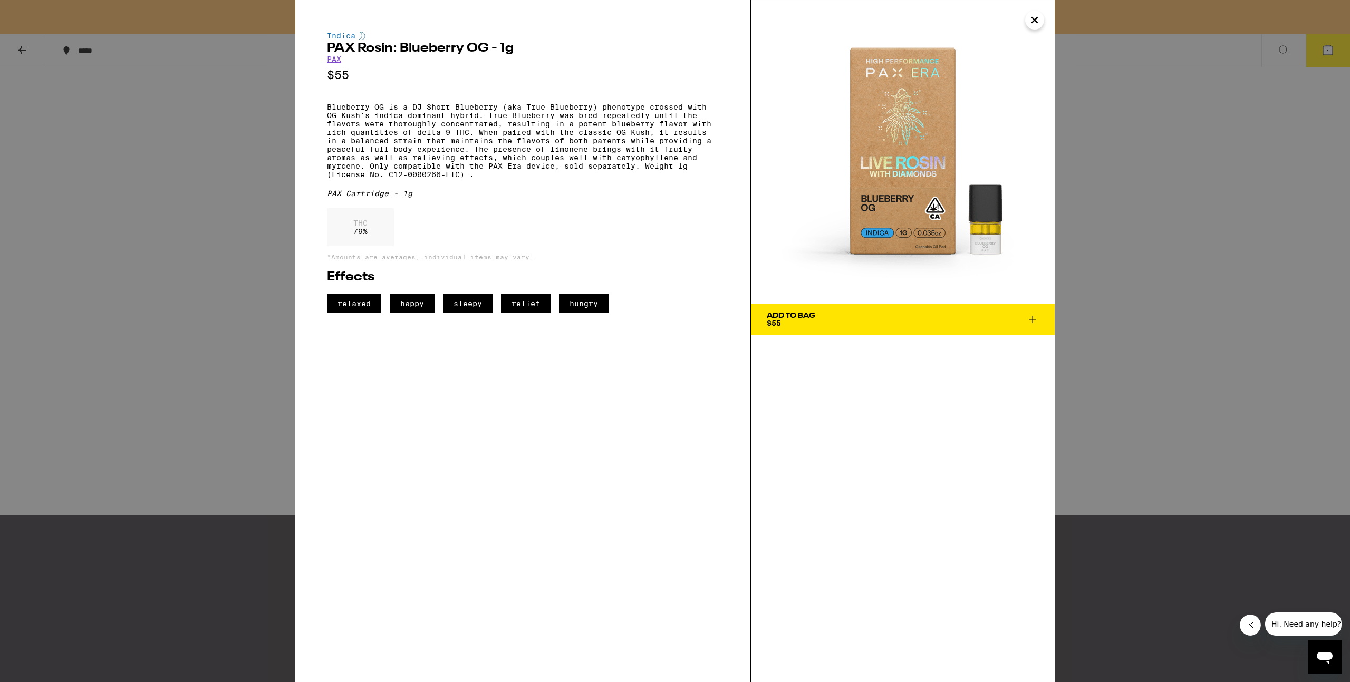
drag, startPoint x: 1127, startPoint y: 220, endPoint x: 1032, endPoint y: 202, distance: 96.7
click at [1127, 220] on div "Indica PAX Rosin: Blueberry OG - 1g PAX $55 Blueberry OG is a DJ Short Blueberr…" at bounding box center [675, 341] width 1350 height 682
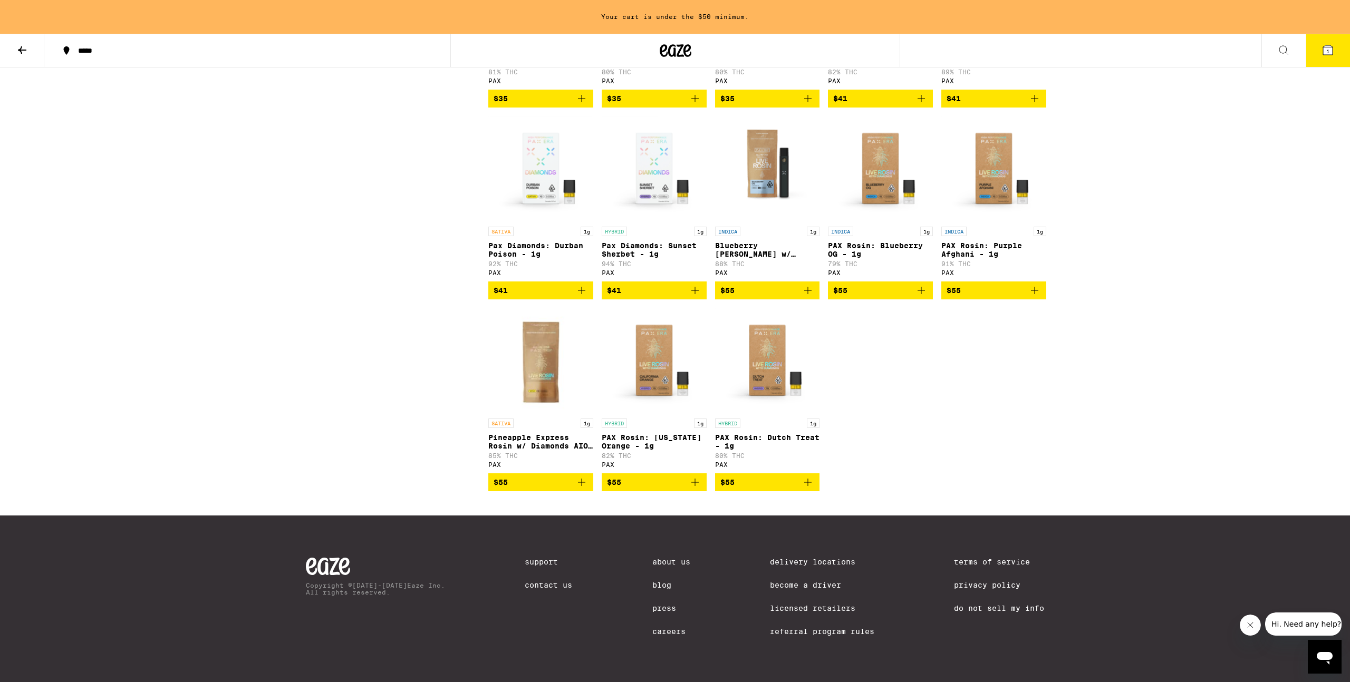
click at [772, 164] on img "Open page for Blueberry OG Rosin w/ Diamonds AIO - 1g from PAX" at bounding box center [767, 168] width 105 height 105
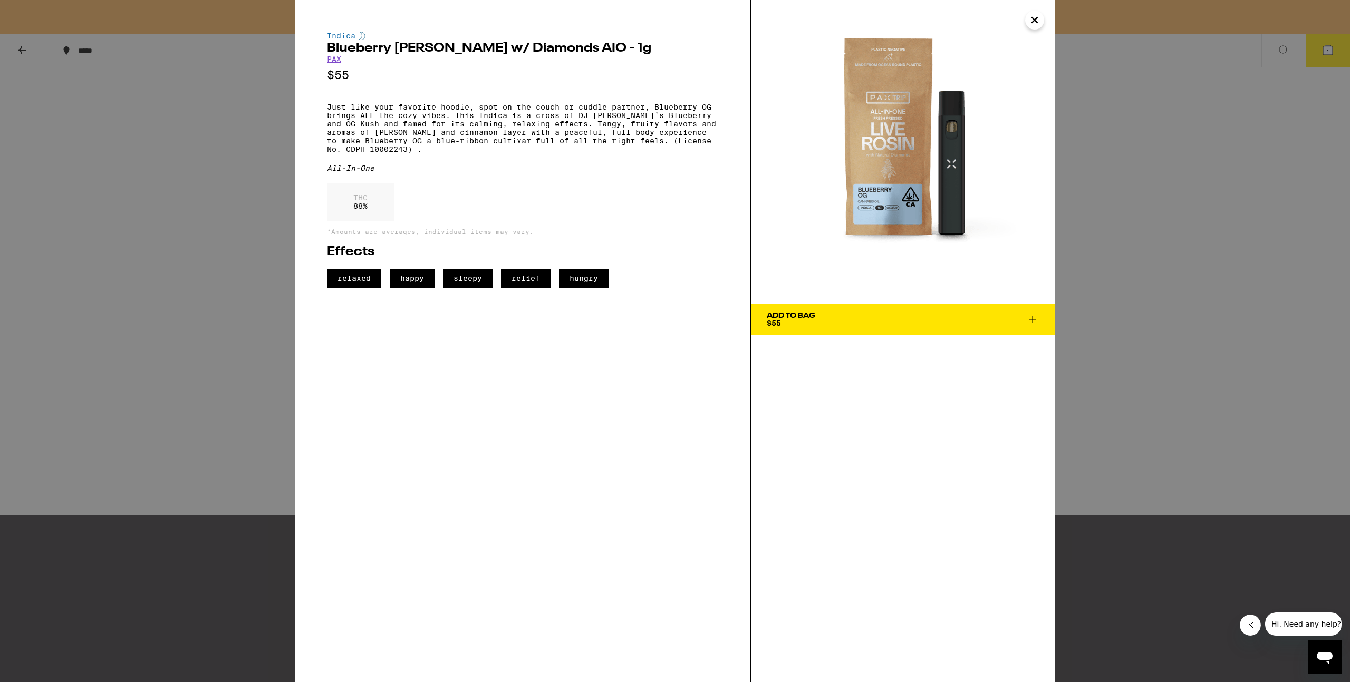
click at [529, 153] on p "Just like your favorite hoodie, spot on the couch or cuddle-partner, Blueberry …" at bounding box center [522, 128] width 391 height 51
click at [818, 314] on span "Add To Bag $55" at bounding box center [903, 319] width 272 height 15
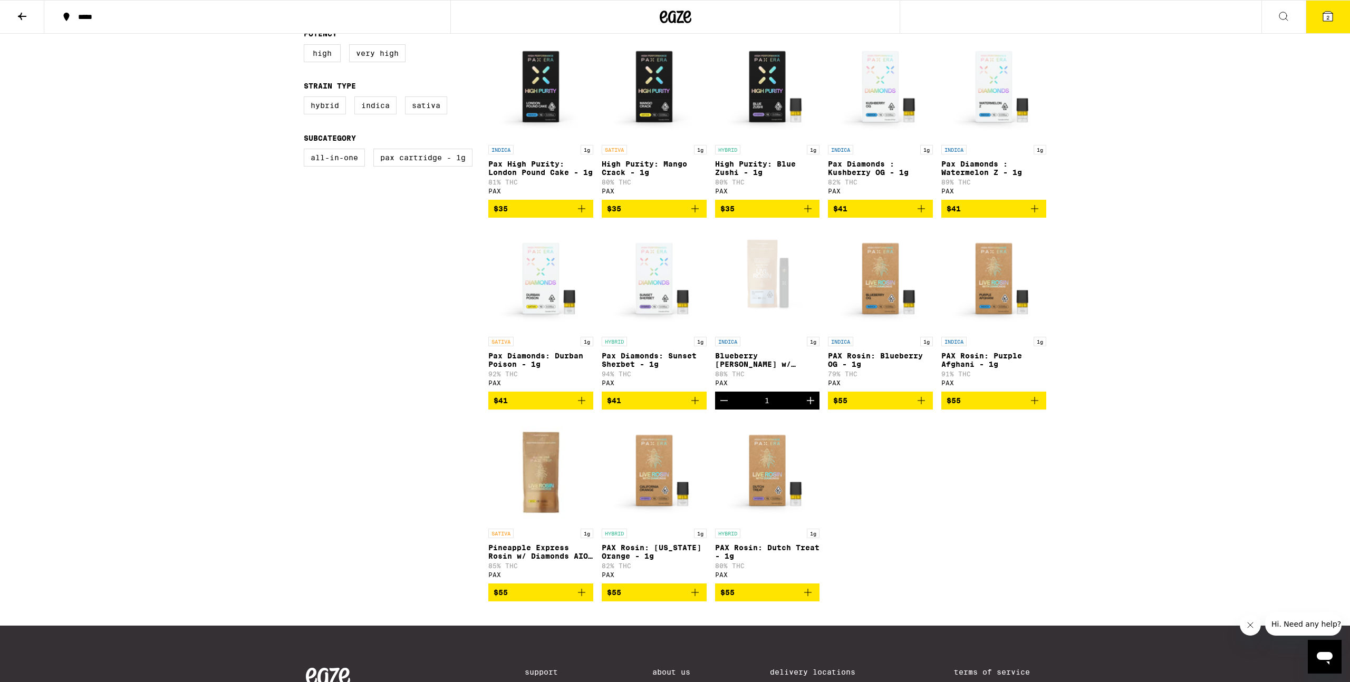
scroll to position [166, 0]
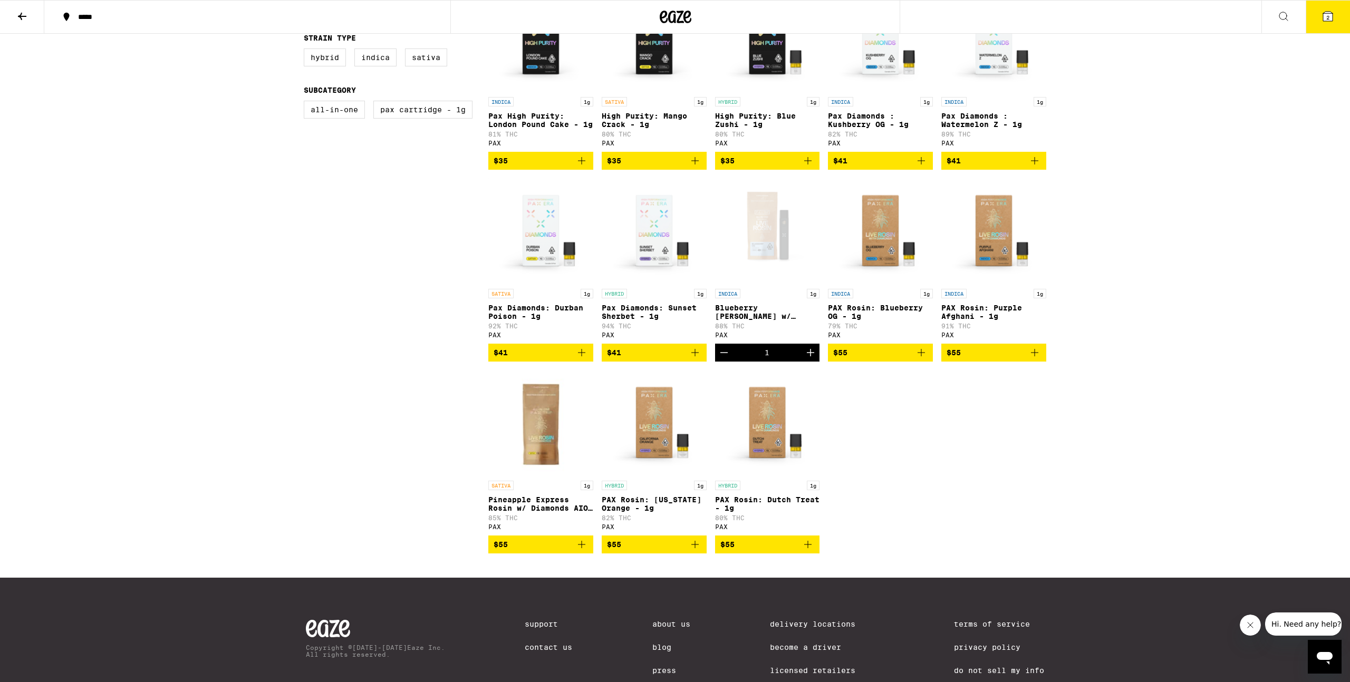
click at [769, 276] on div "Open page for Blueberry OG Rosin w/ Diamonds AIO - 1g from PAX" at bounding box center [767, 230] width 105 height 105
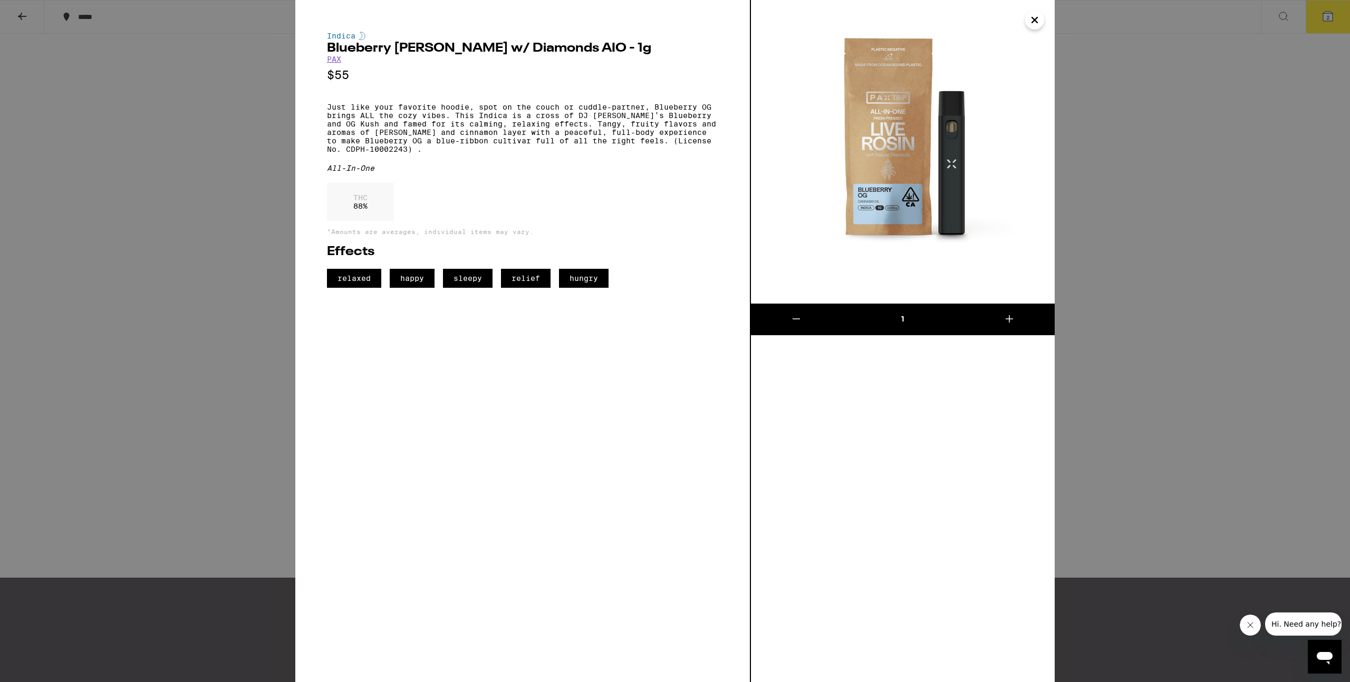
drag, startPoint x: 1100, startPoint y: 306, endPoint x: 1093, endPoint y: 313, distance: 10.1
click at [1100, 306] on div "Indica Blueberry [PERSON_NAME] w/ Diamonds AIO - 1g PAX $55 Just like your favo…" at bounding box center [675, 341] width 1350 height 682
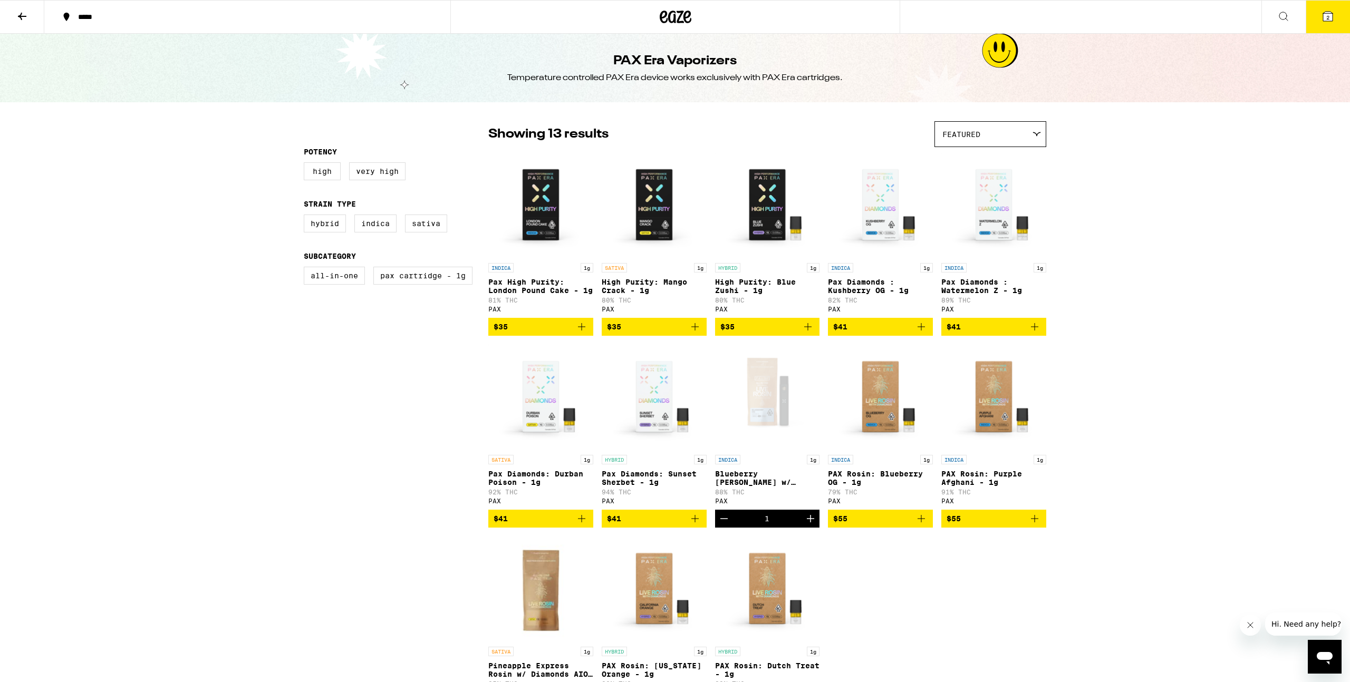
click at [1332, 10] on icon at bounding box center [1327, 16] width 13 height 13
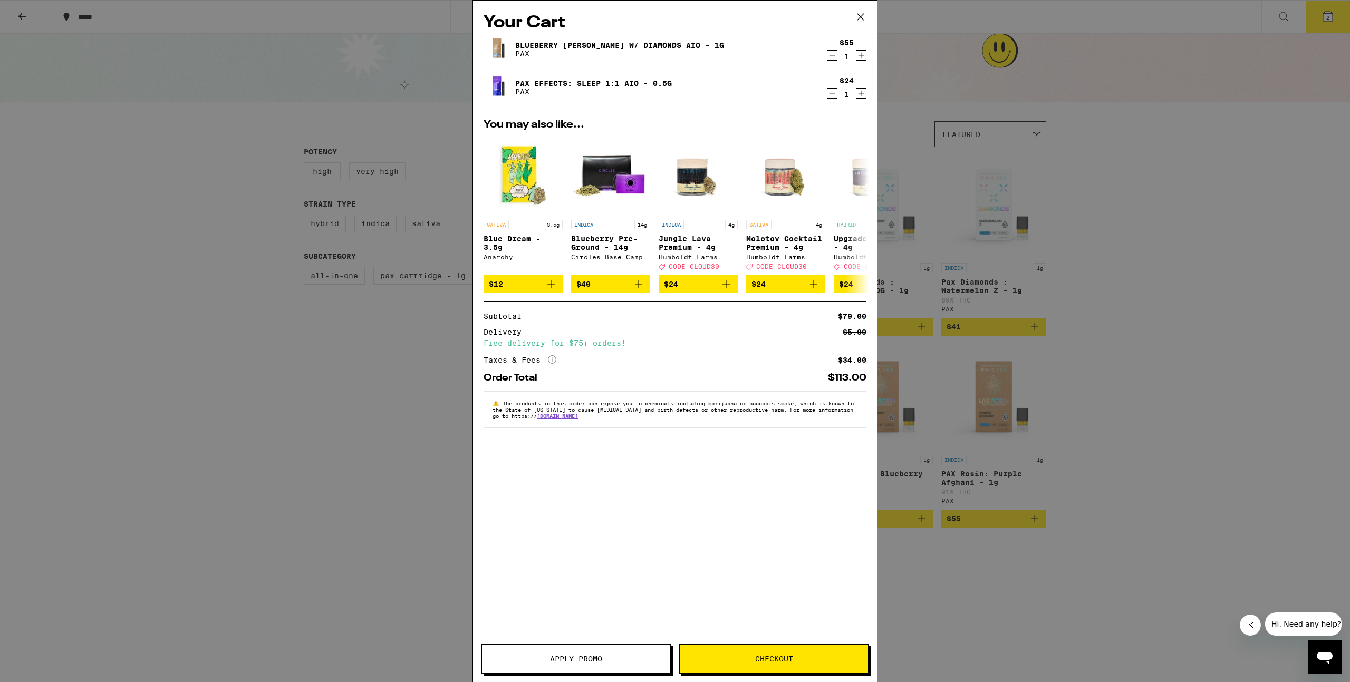
click at [719, 659] on span "Checkout" at bounding box center [774, 658] width 188 height 7
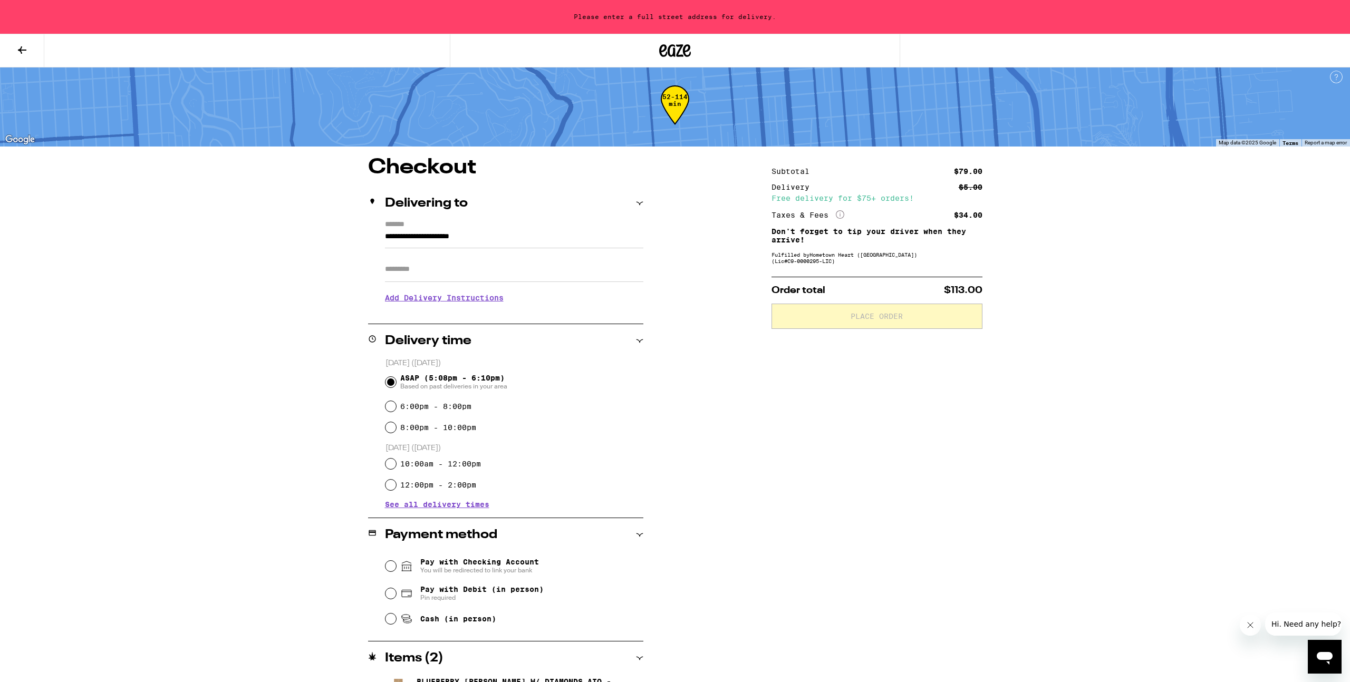
scroll to position [74, 0]
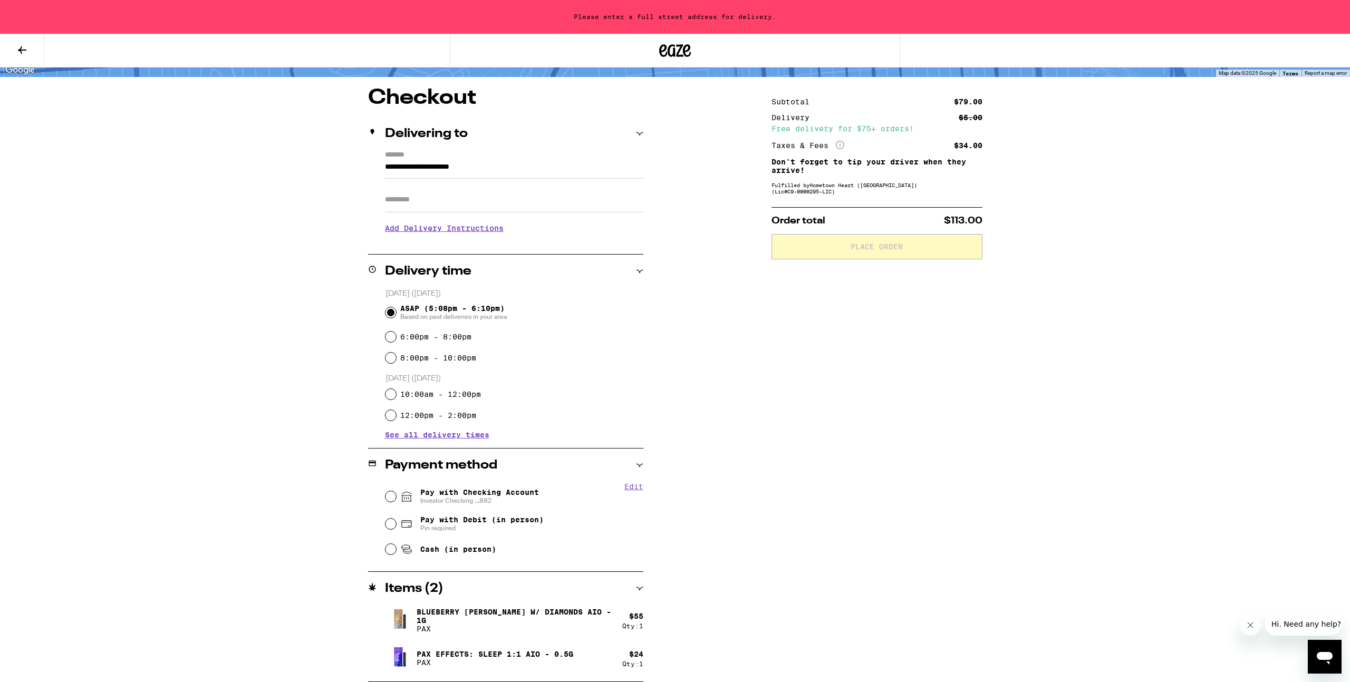
click at [480, 490] on span "Pay with Checking Account Investor Checking ...882" at bounding box center [479, 496] width 119 height 17
click at [396, 491] on input "Pay with Checking Account Investor Checking ...882" at bounding box center [390, 496] width 11 height 11
radio input "true"
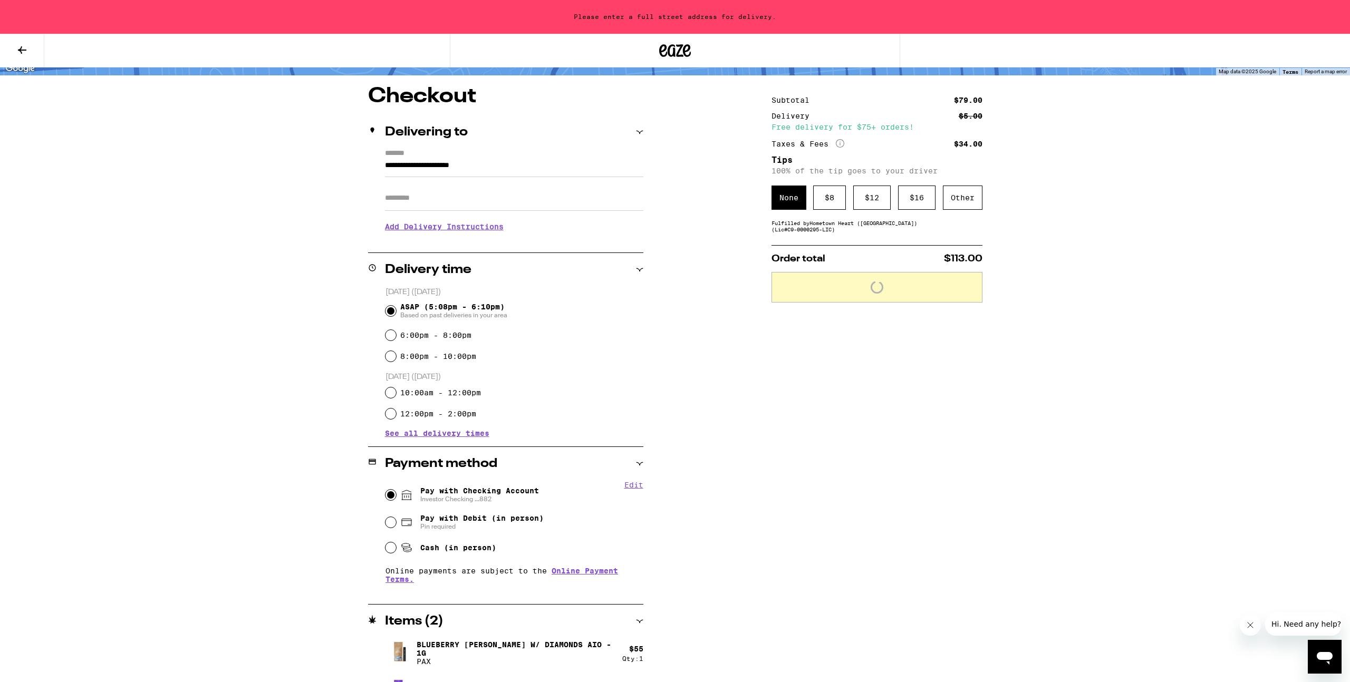
scroll to position [108, 0]
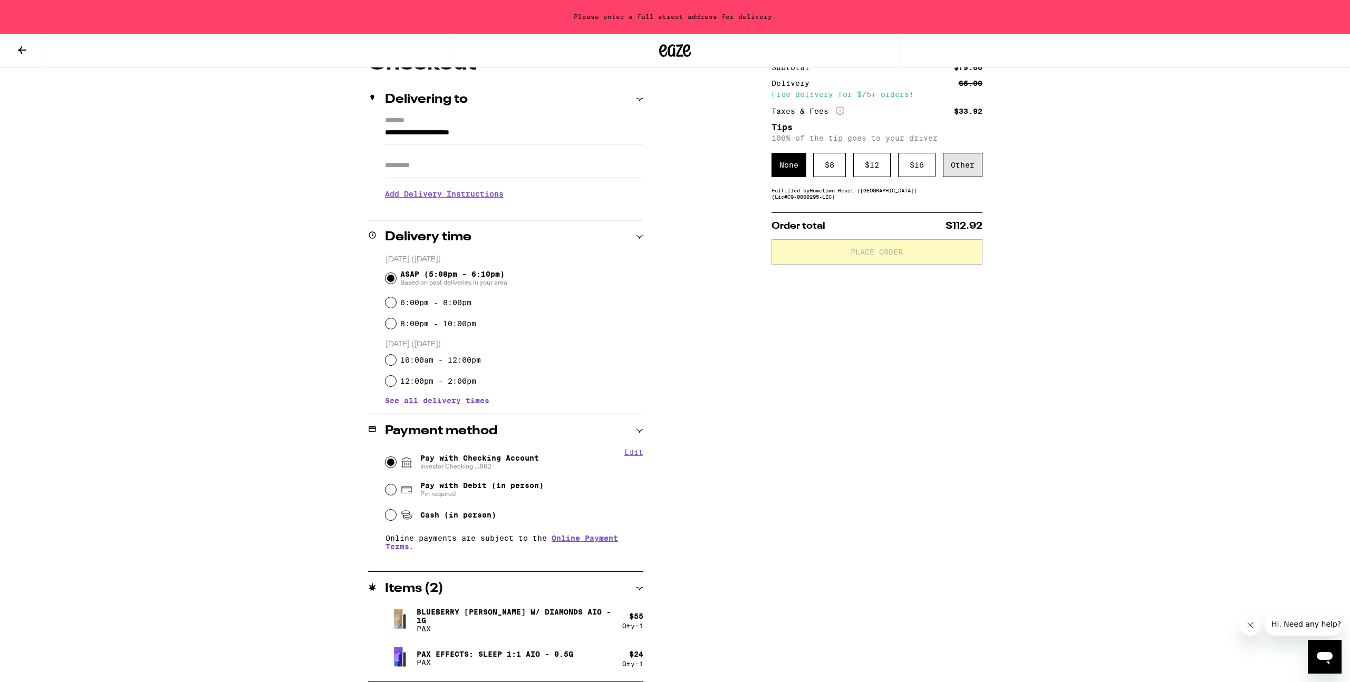
click at [976, 171] on div "Other" at bounding box center [963, 165] width 40 height 24
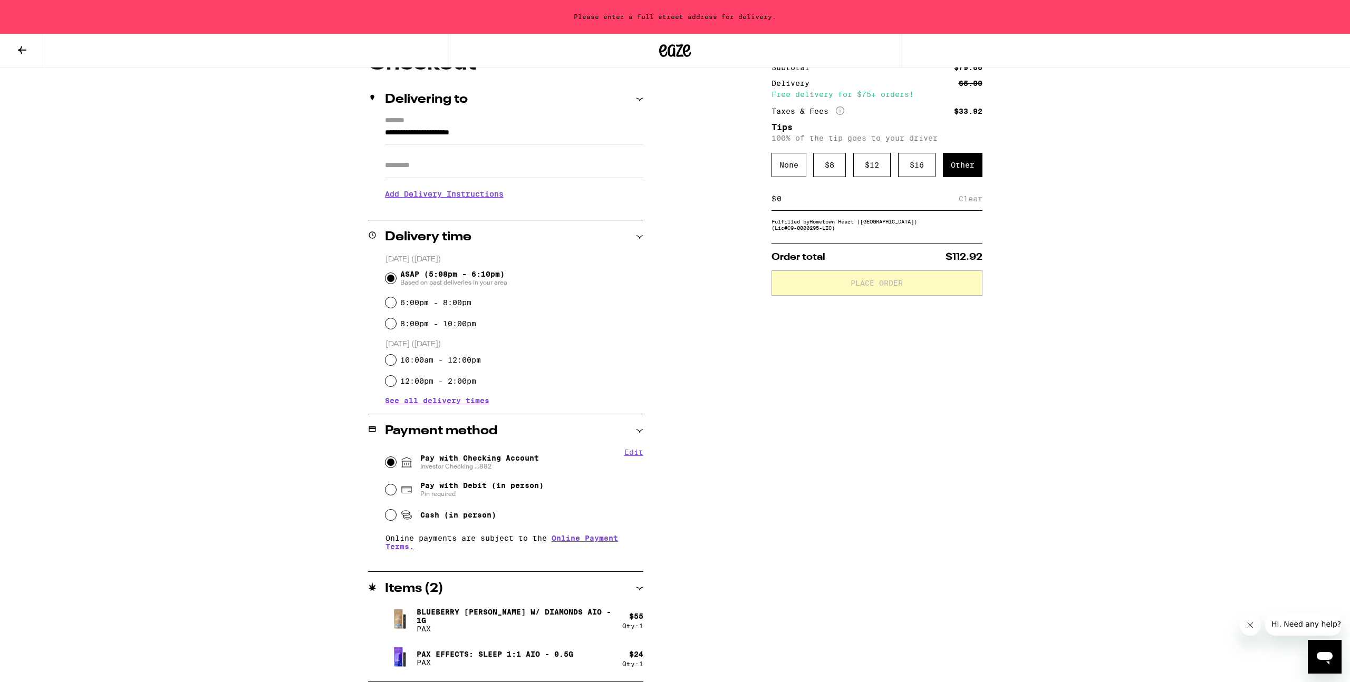
drag, startPoint x: 827, startPoint y: 206, endPoint x: 709, endPoint y: 196, distance: 118.5
click at [709, 196] on div "**********" at bounding box center [674, 367] width 759 height 629
type input "7"
drag, startPoint x: 1110, startPoint y: 288, endPoint x: 1096, endPoint y: 285, distance: 14.1
click at [1109, 288] on div "**********" at bounding box center [675, 287] width 1350 height 790
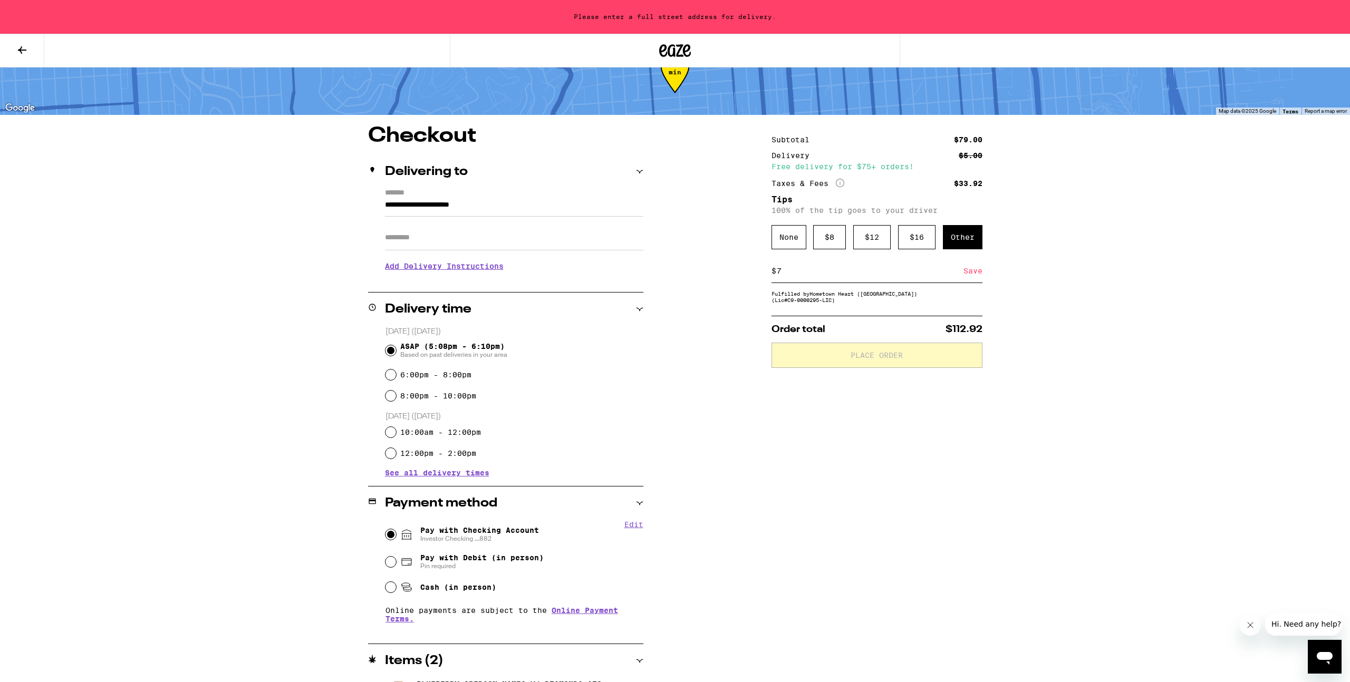
scroll to position [99, 0]
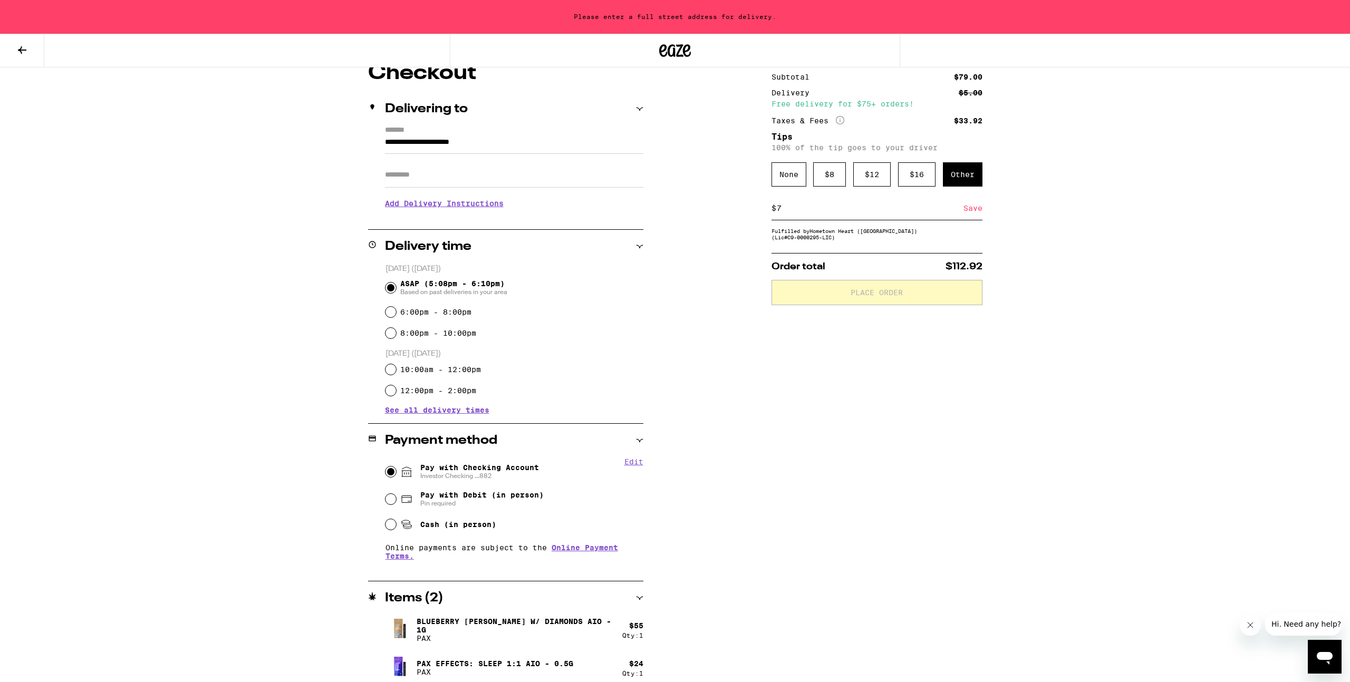
drag, startPoint x: 970, startPoint y: 212, endPoint x: 969, endPoint y: 223, distance: 11.1
click at [969, 212] on div "Save" at bounding box center [972, 208] width 19 height 23
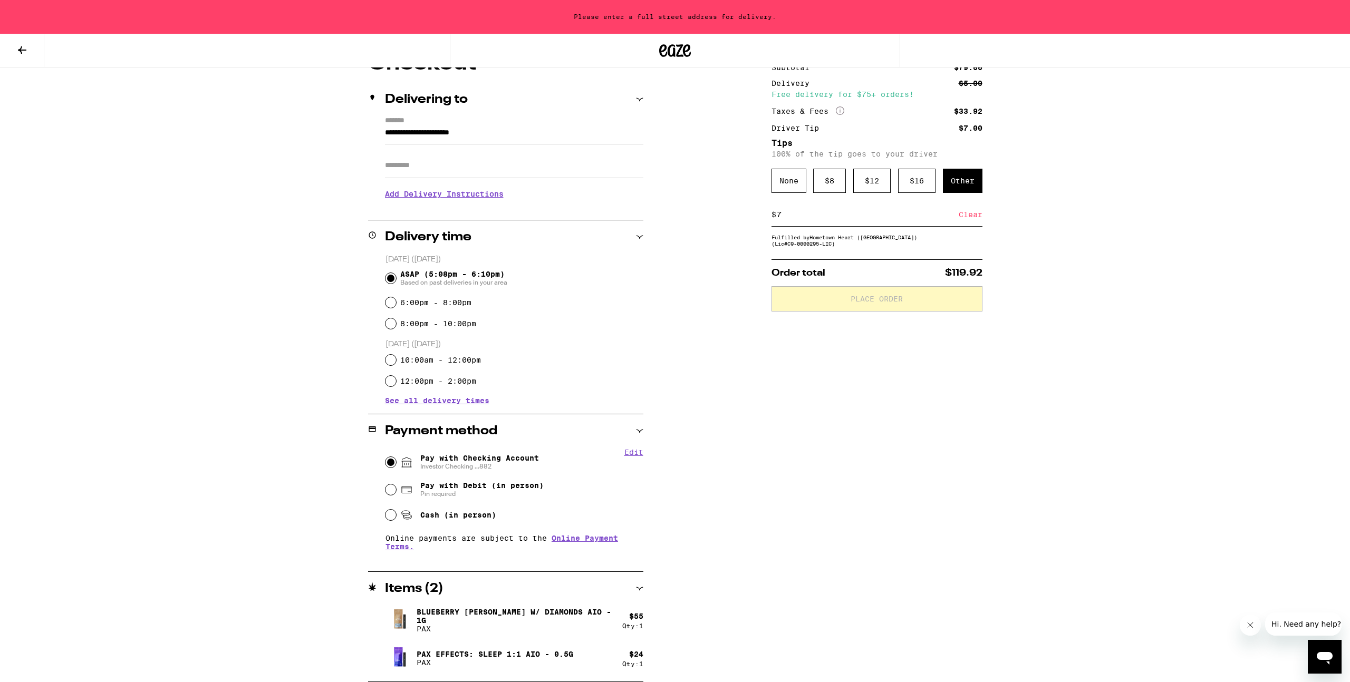
scroll to position [0, 0]
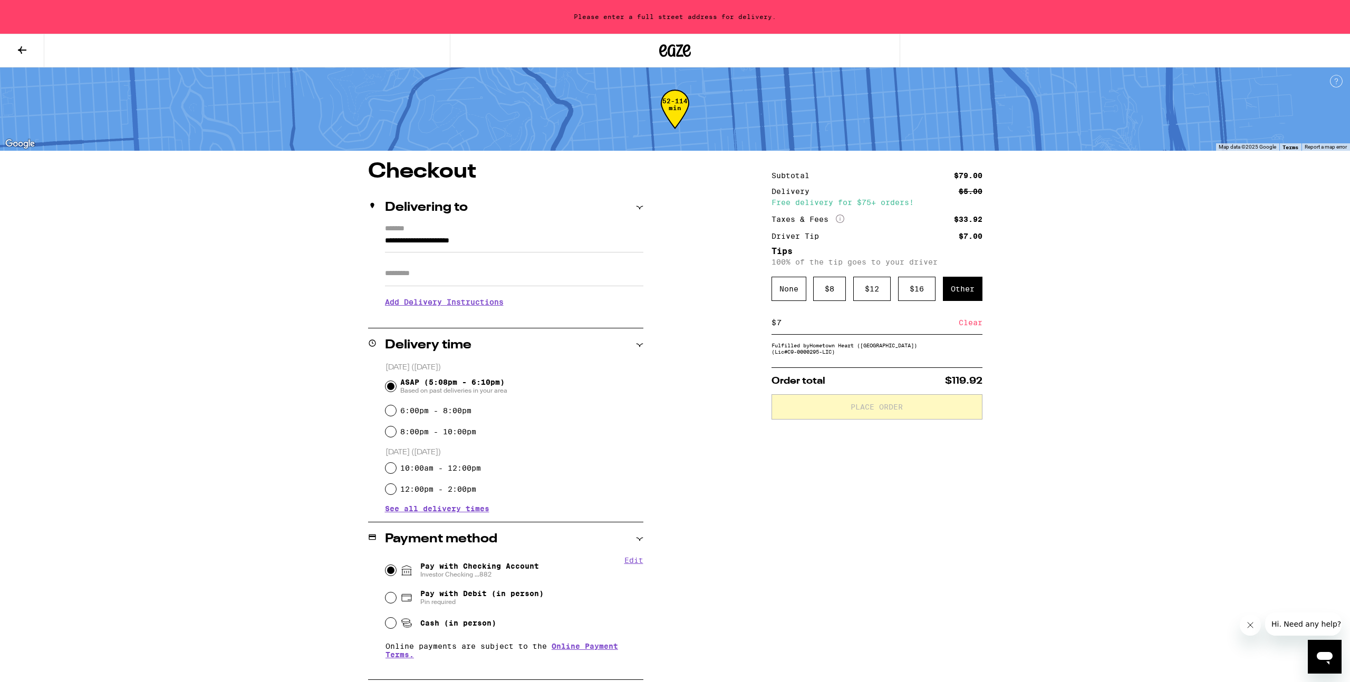
click at [491, 285] on input "Apt/Suite" at bounding box center [514, 273] width 258 height 25
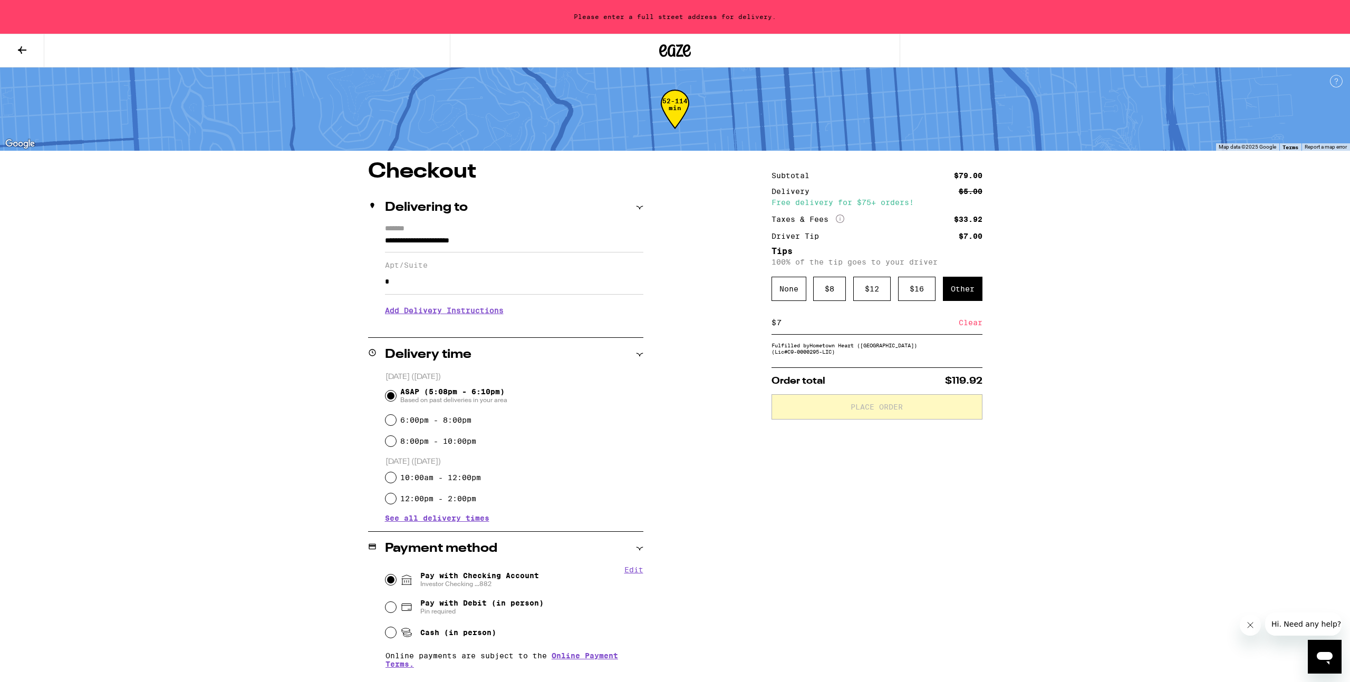
type input "*"
drag, startPoint x: 526, startPoint y: 236, endPoint x: 282, endPoint y: 217, distance: 244.9
click at [282, 217] on div "**********" at bounding box center [675, 400] width 1350 height 800
type input "**********"
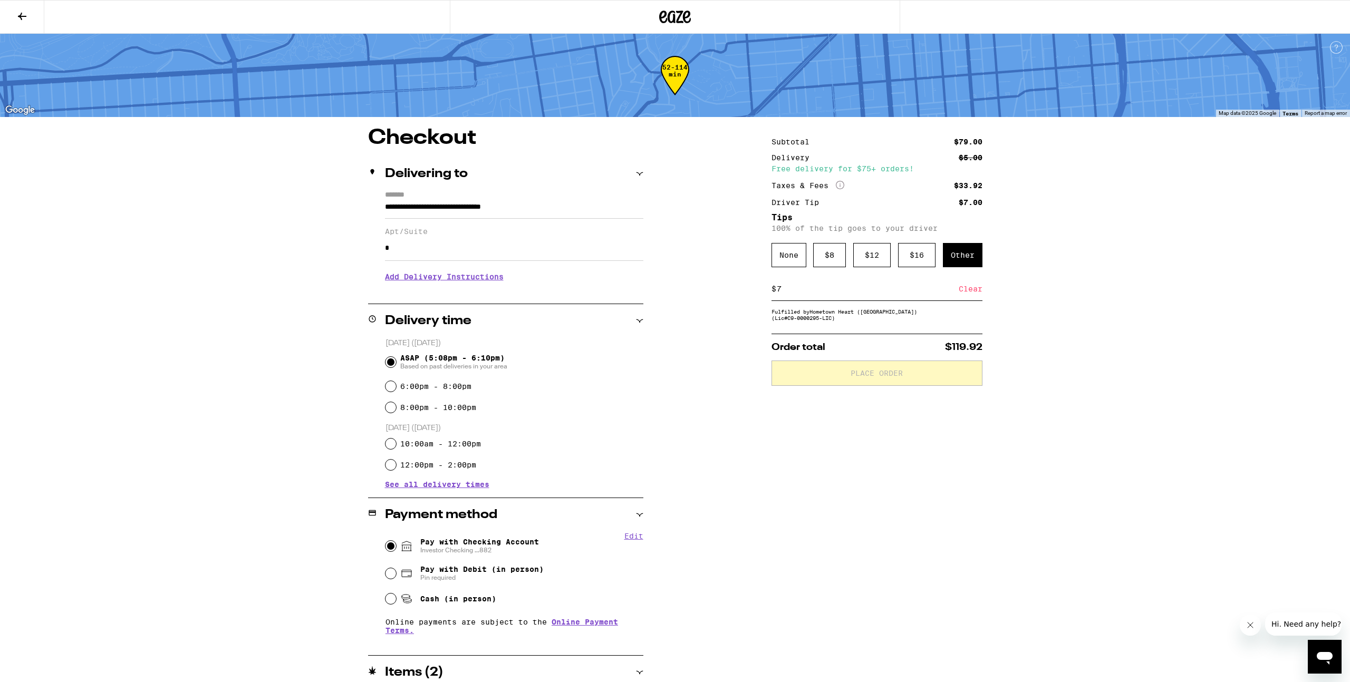
drag, startPoint x: 1053, startPoint y: 352, endPoint x: 1047, endPoint y: 353, distance: 6.3
click at [1053, 352] on div "**********" at bounding box center [674, 447] width 759 height 638
click at [917, 377] on span "Place Order" at bounding box center [876, 373] width 193 height 7
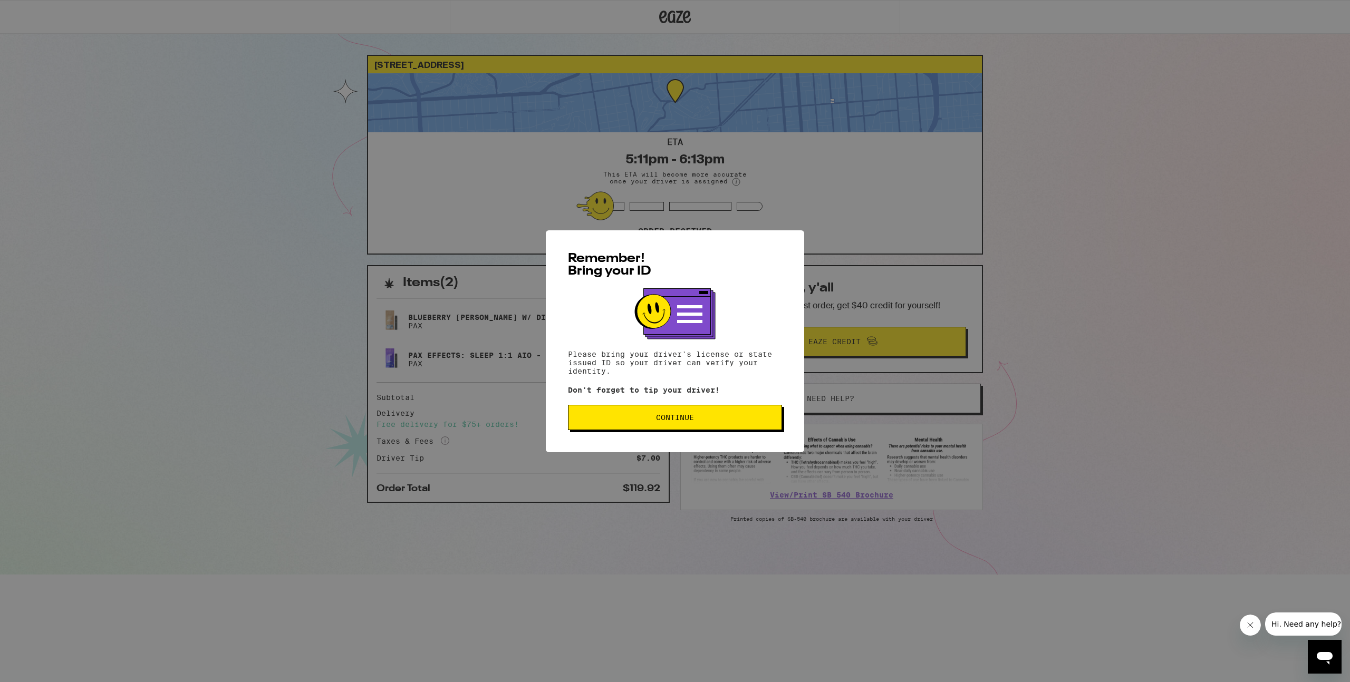
drag, startPoint x: 678, startPoint y: 409, endPoint x: 658, endPoint y: 365, distance: 48.4
click at [677, 409] on button "Continue" at bounding box center [675, 417] width 214 height 25
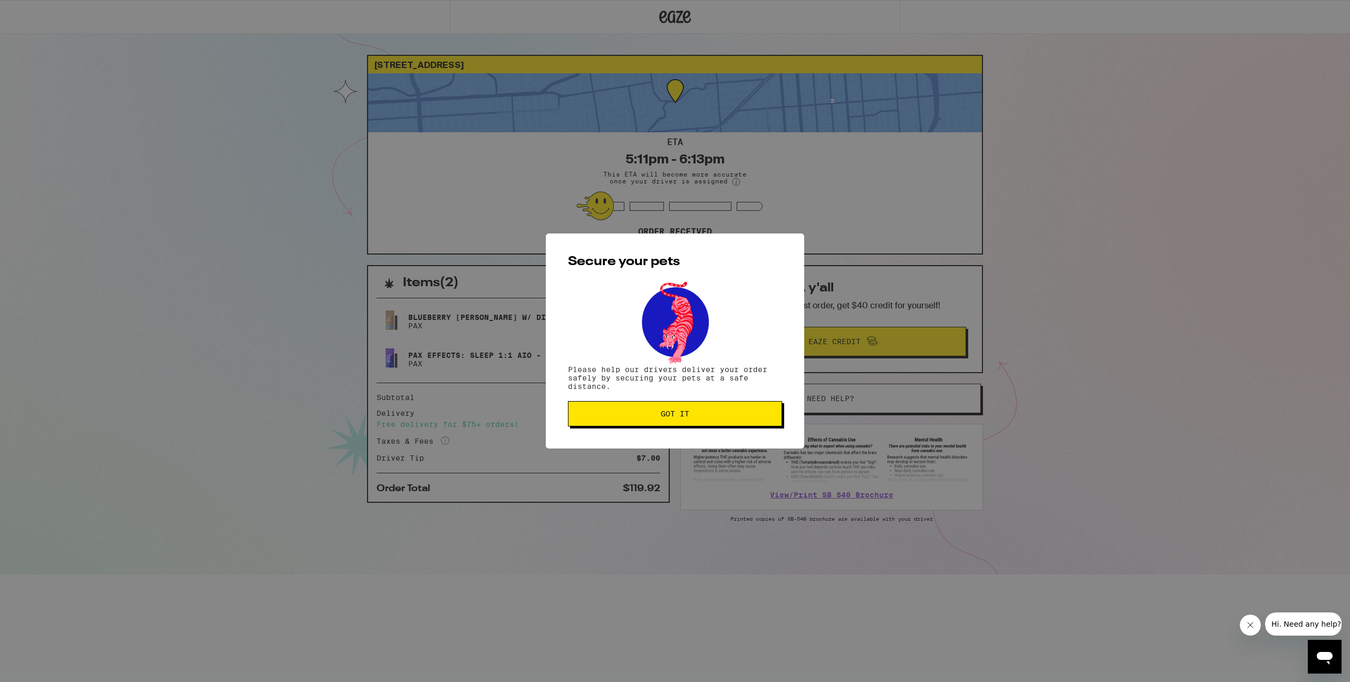
click at [669, 421] on button "Got it" at bounding box center [675, 413] width 214 height 25
